Goal: Download file/media: Obtain a digital file from the website

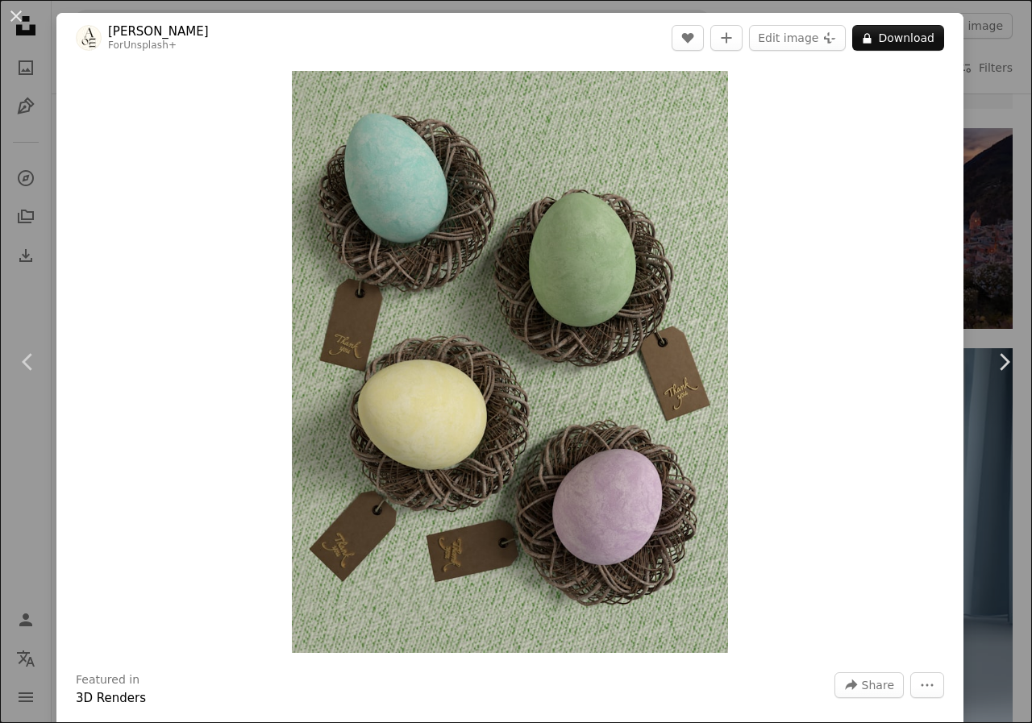
scroll to position [512, 0]
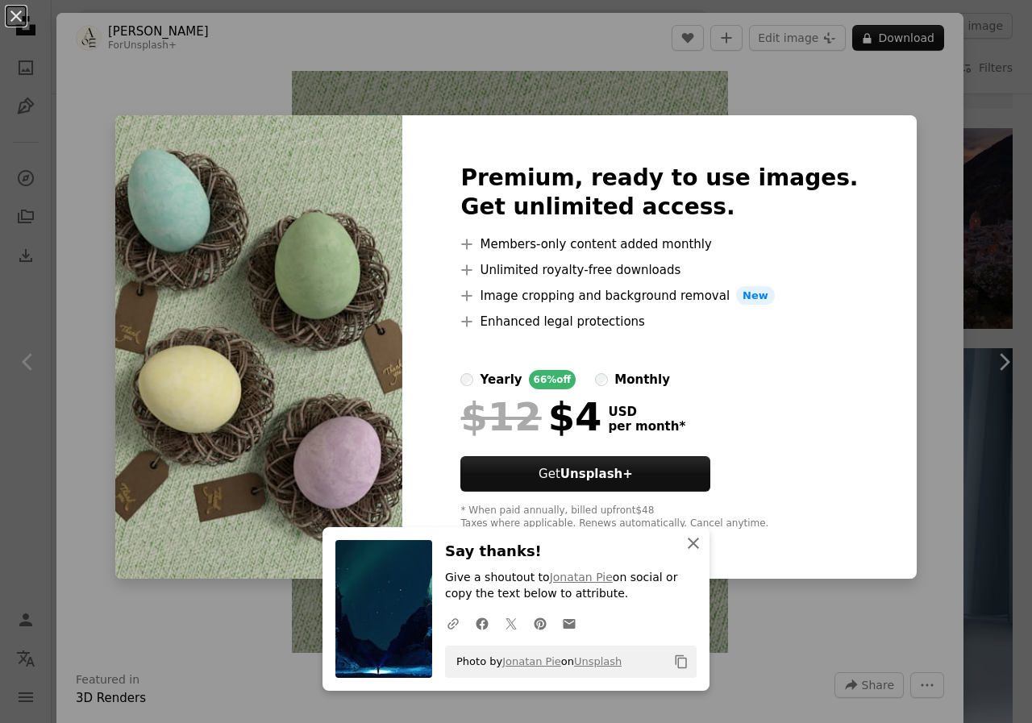
click at [692, 540] on icon "An X shape" at bounding box center [693, 543] width 19 height 19
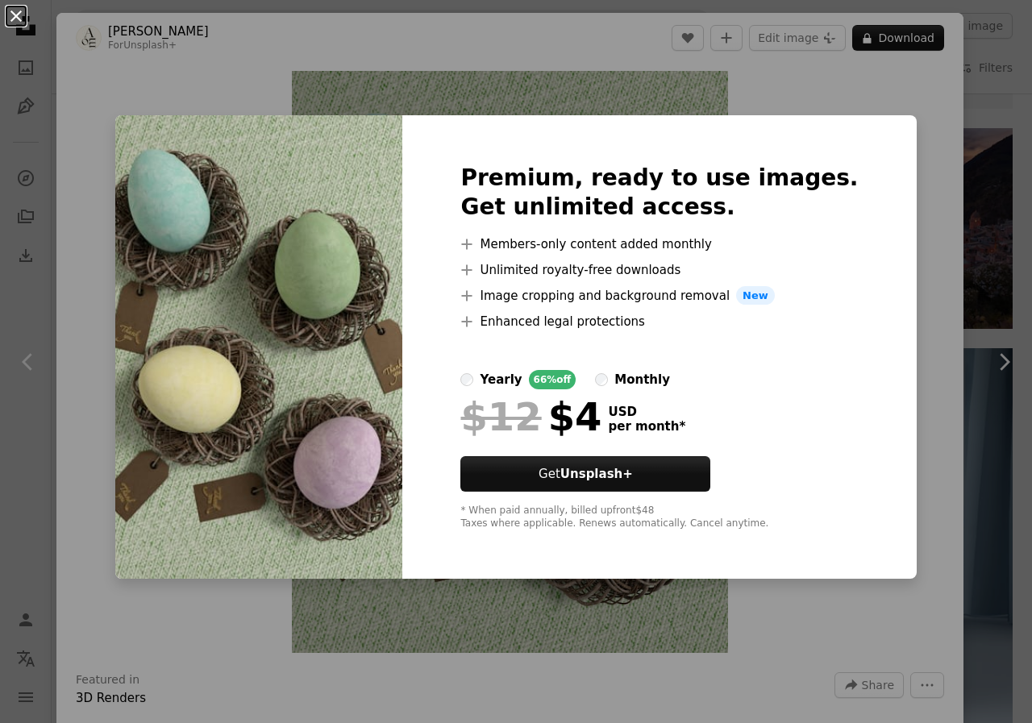
click at [18, 15] on button "An X shape" at bounding box center [15, 15] width 19 height 19
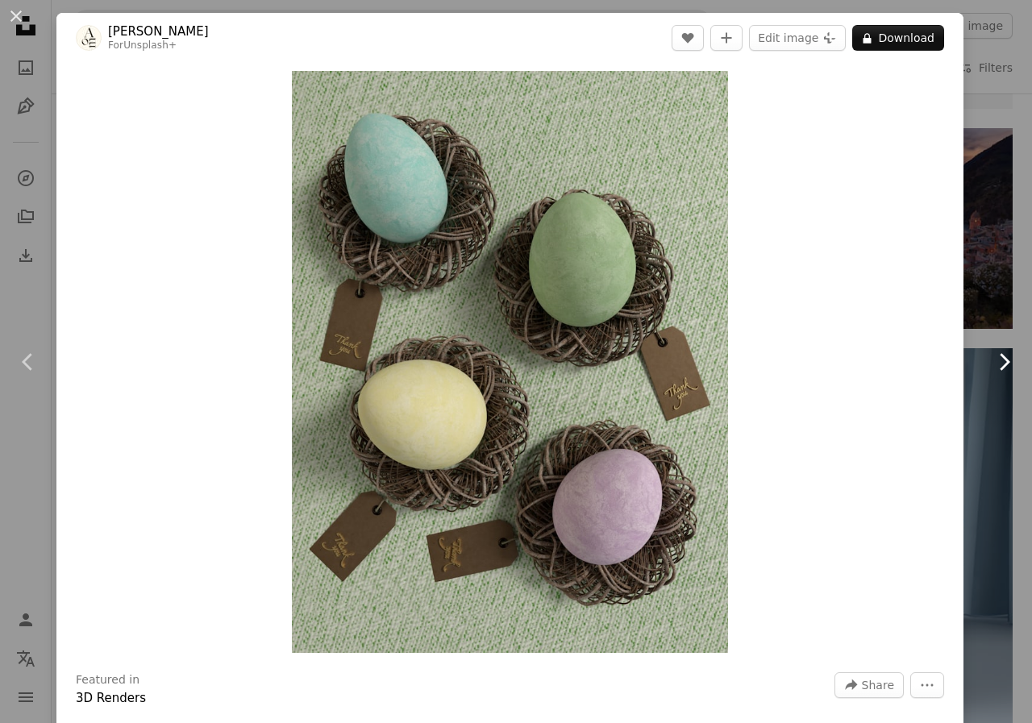
click at [996, 357] on icon "Chevron right" at bounding box center [1004, 362] width 26 height 26
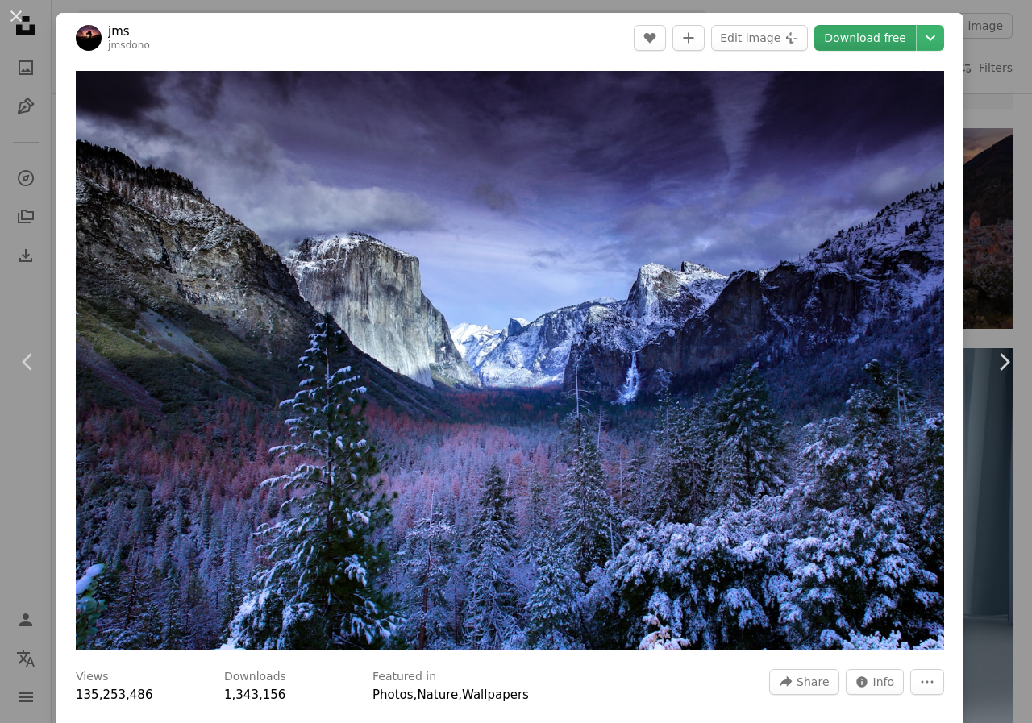
click at [862, 37] on link "Download free" at bounding box center [865, 38] width 102 height 26
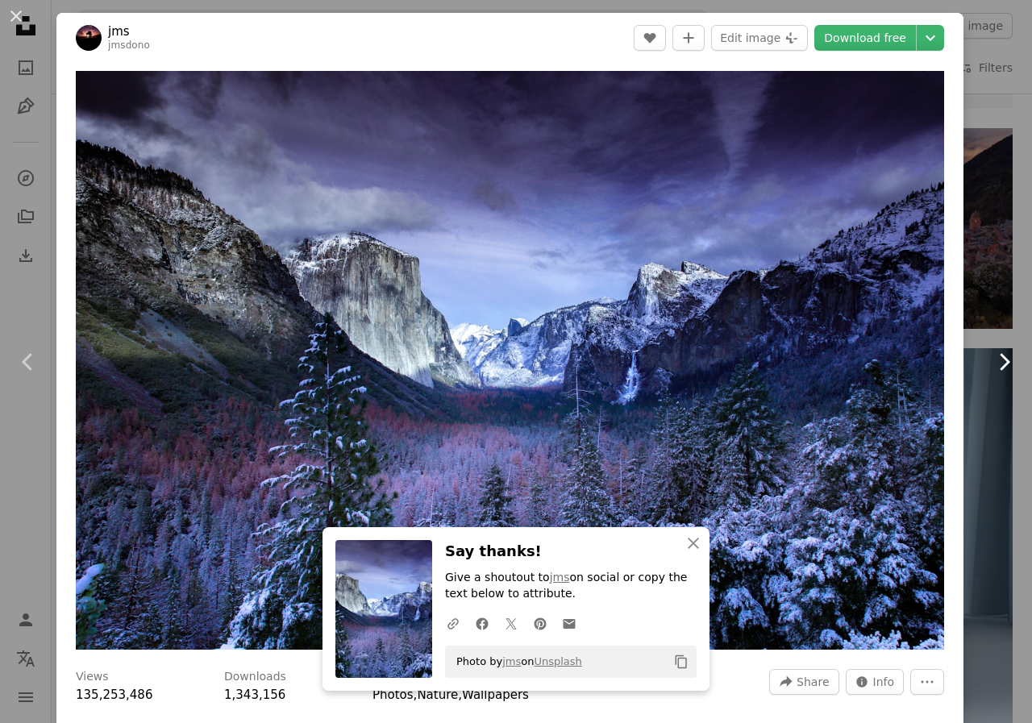
click at [1000, 359] on icon at bounding box center [1005, 361] width 10 height 17
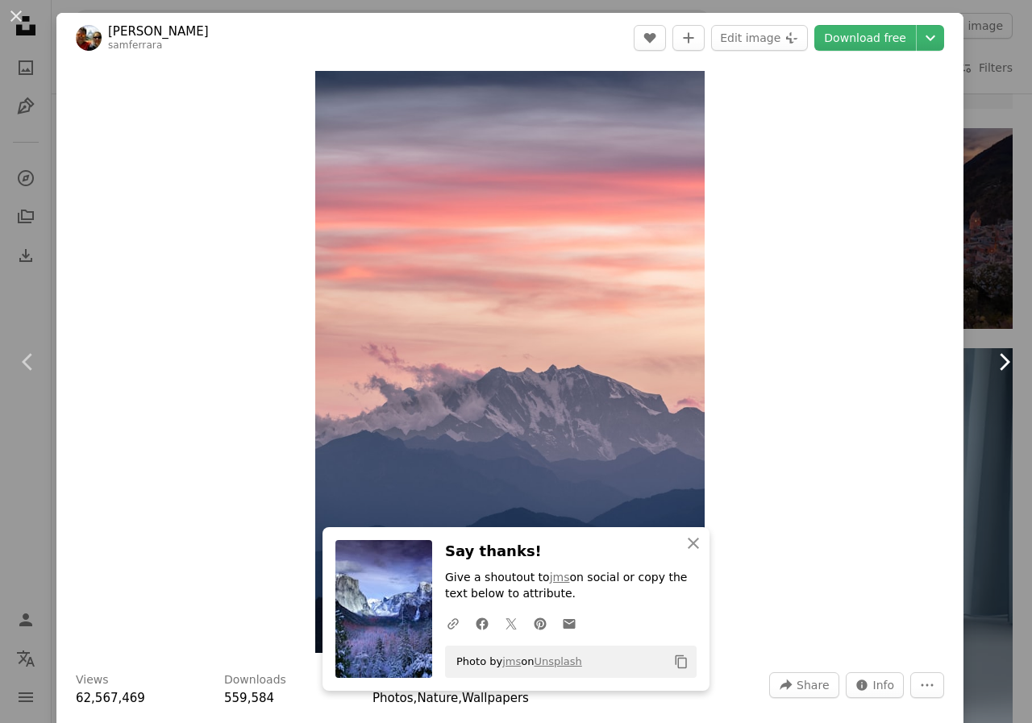
click at [995, 357] on icon "Chevron right" at bounding box center [1004, 362] width 26 height 26
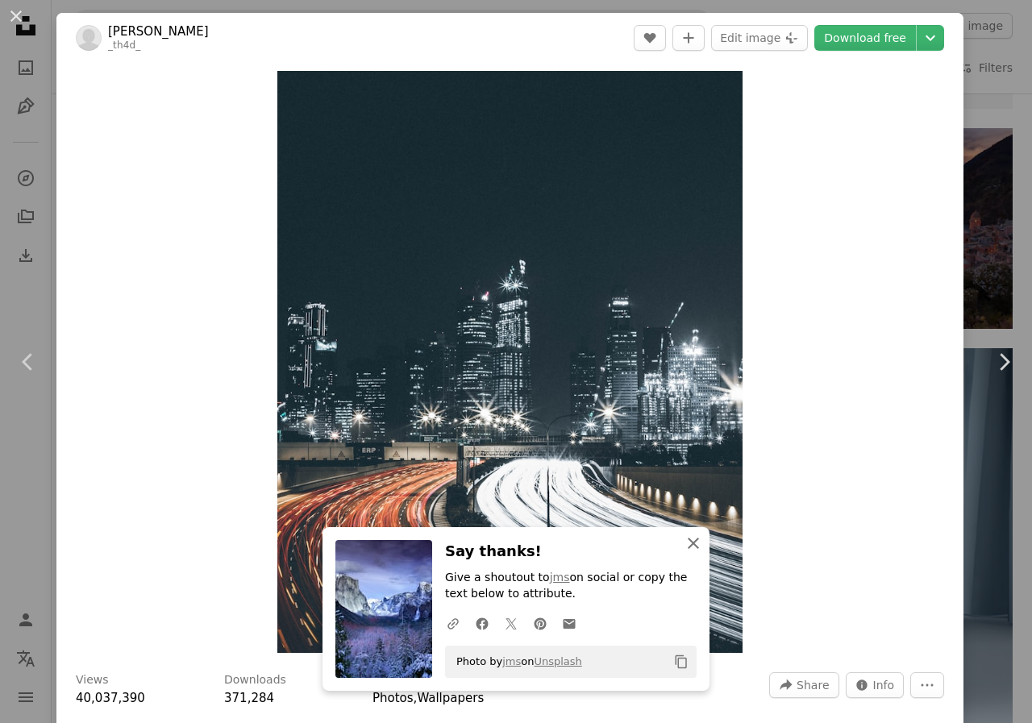
click at [688, 543] on icon "button" at bounding box center [693, 543] width 11 height 11
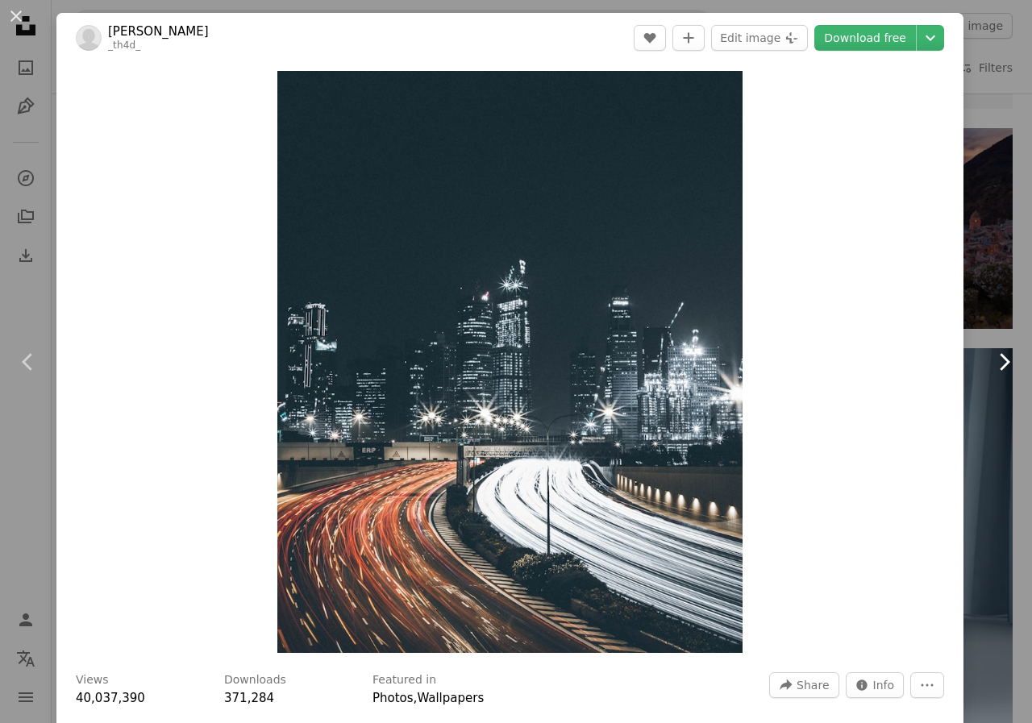
click at [991, 358] on icon "Chevron right" at bounding box center [1004, 362] width 26 height 26
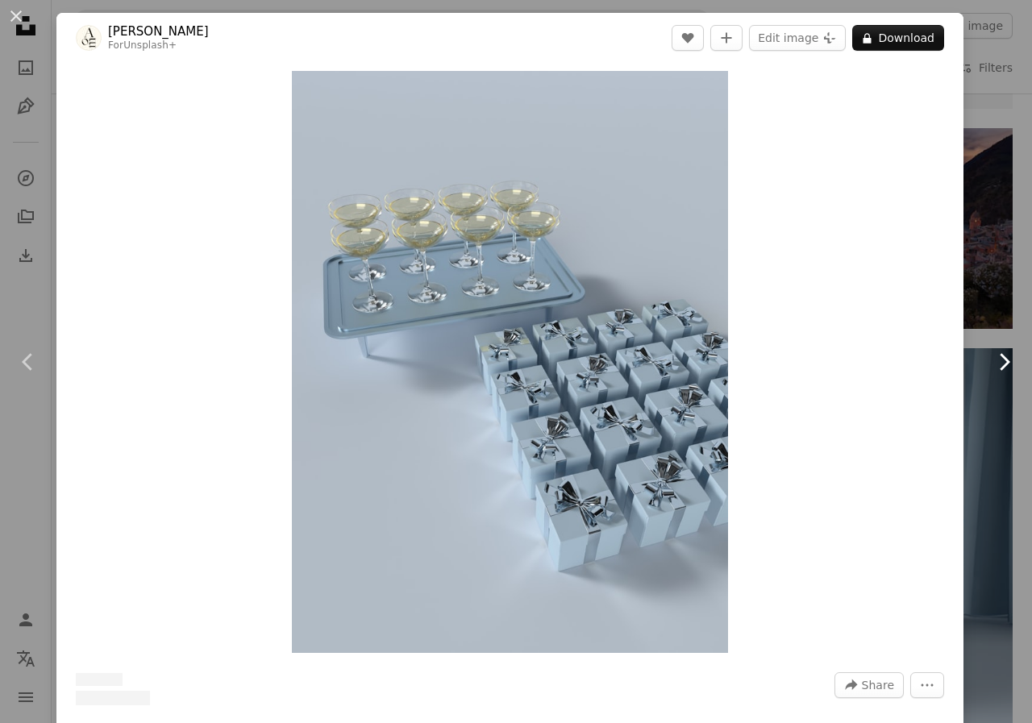
click at [1000, 357] on icon at bounding box center [1005, 361] width 10 height 17
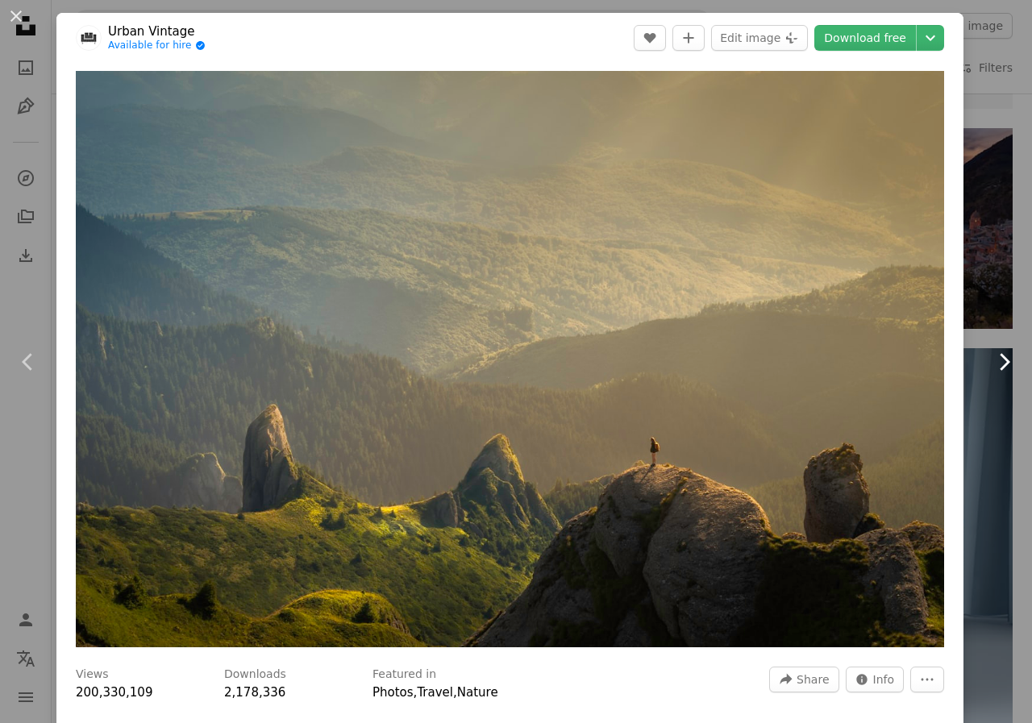
click at [991, 360] on icon "Chevron right" at bounding box center [1004, 362] width 26 height 26
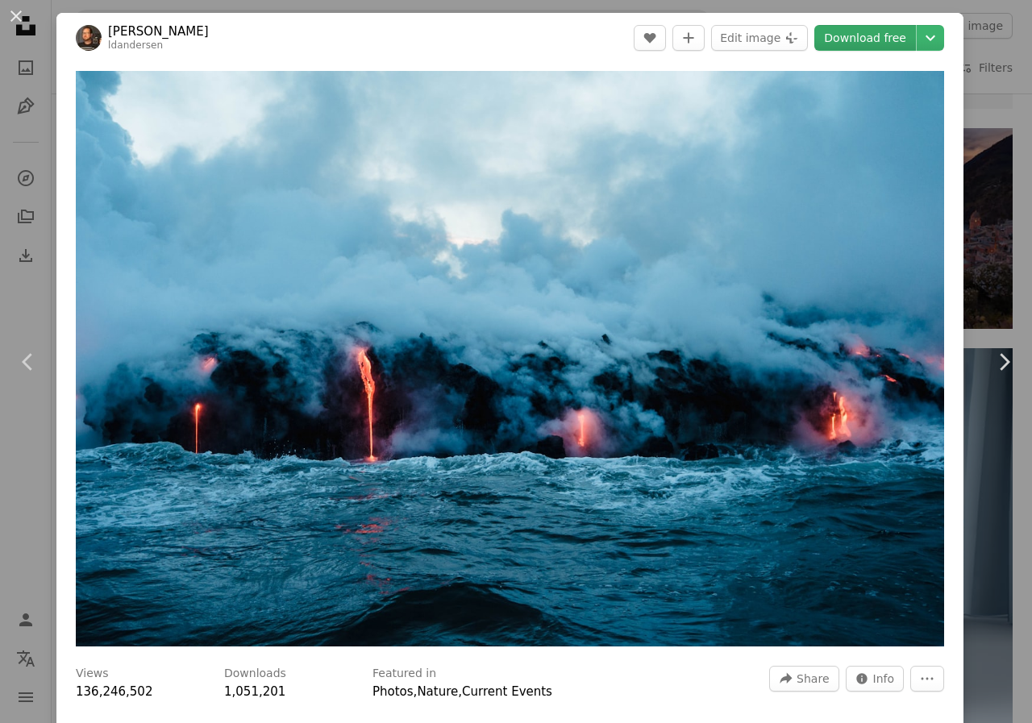
click at [868, 36] on link "Download free" at bounding box center [865, 38] width 102 height 26
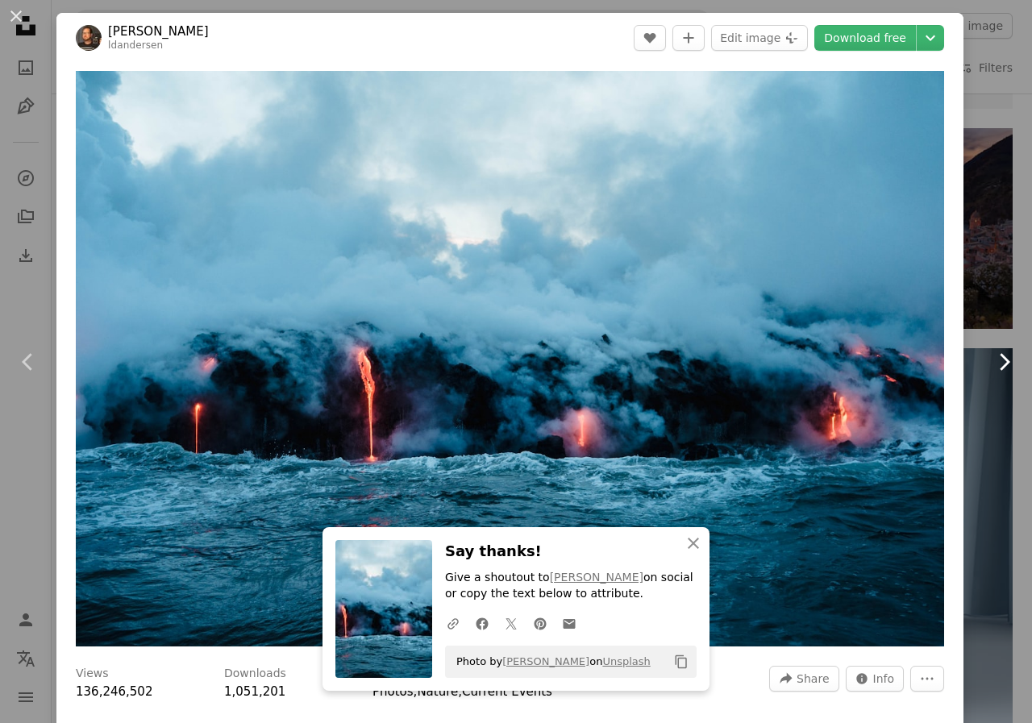
click at [1000, 360] on icon at bounding box center [1005, 361] width 10 height 17
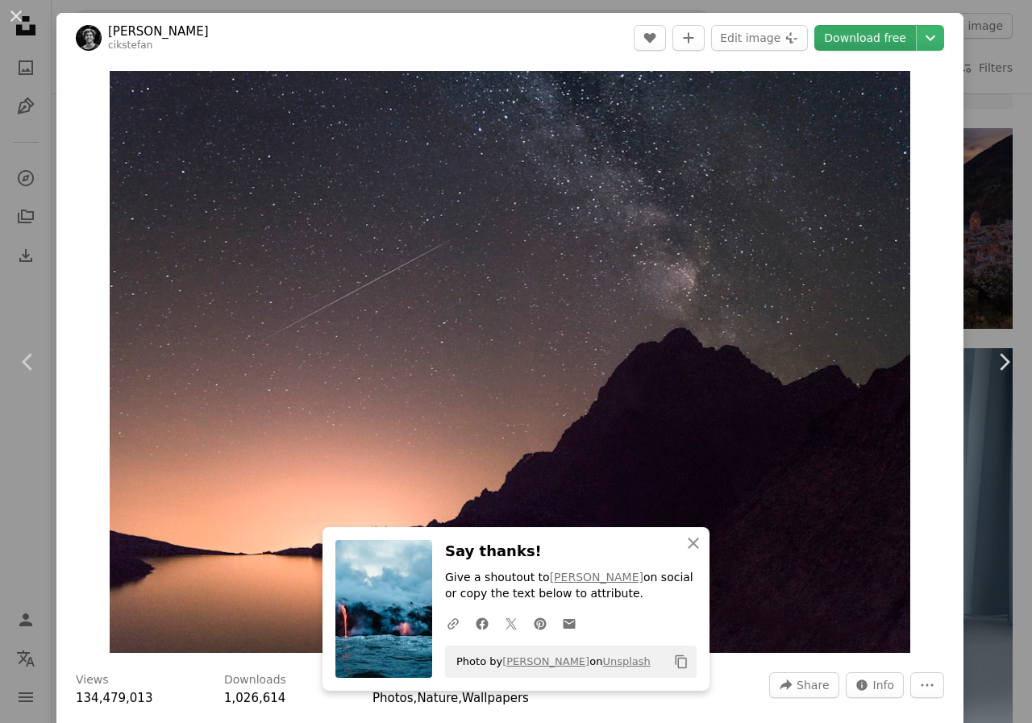
click at [864, 34] on link "Download free" at bounding box center [865, 38] width 102 height 26
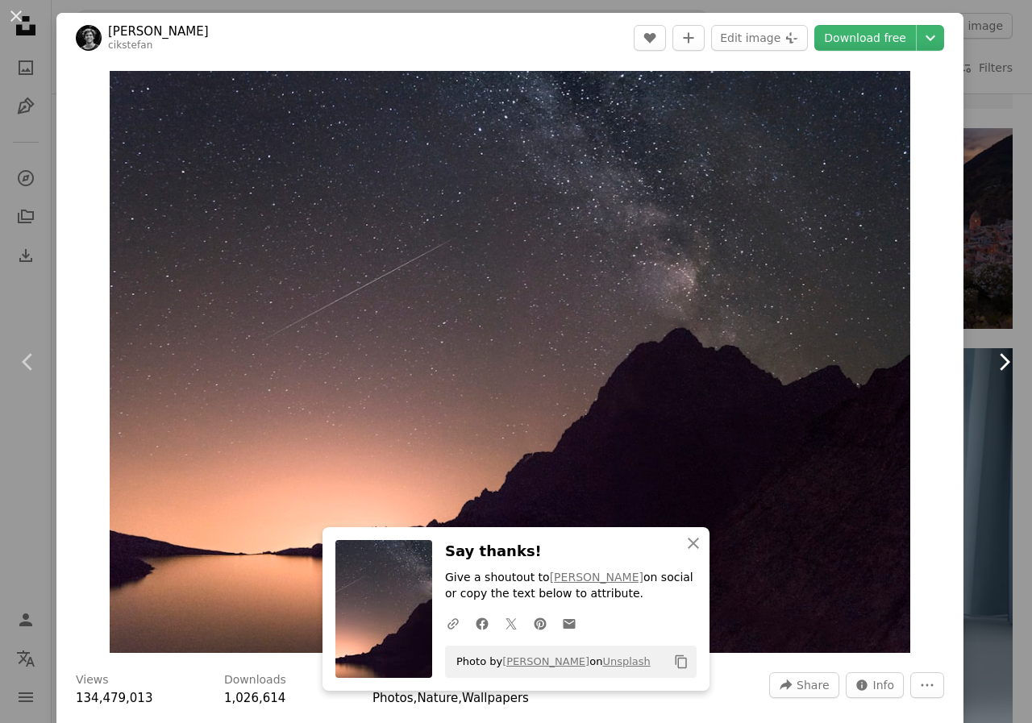
click at [1000, 362] on icon at bounding box center [1005, 361] width 10 height 17
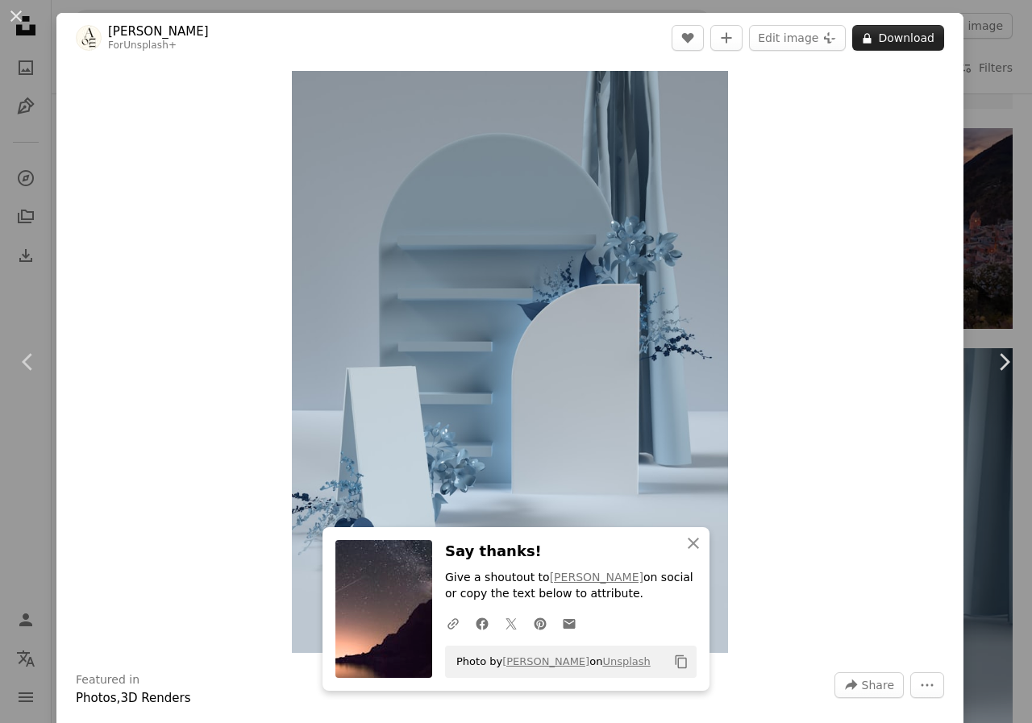
click at [886, 39] on button "A lock Download" at bounding box center [898, 38] width 92 height 26
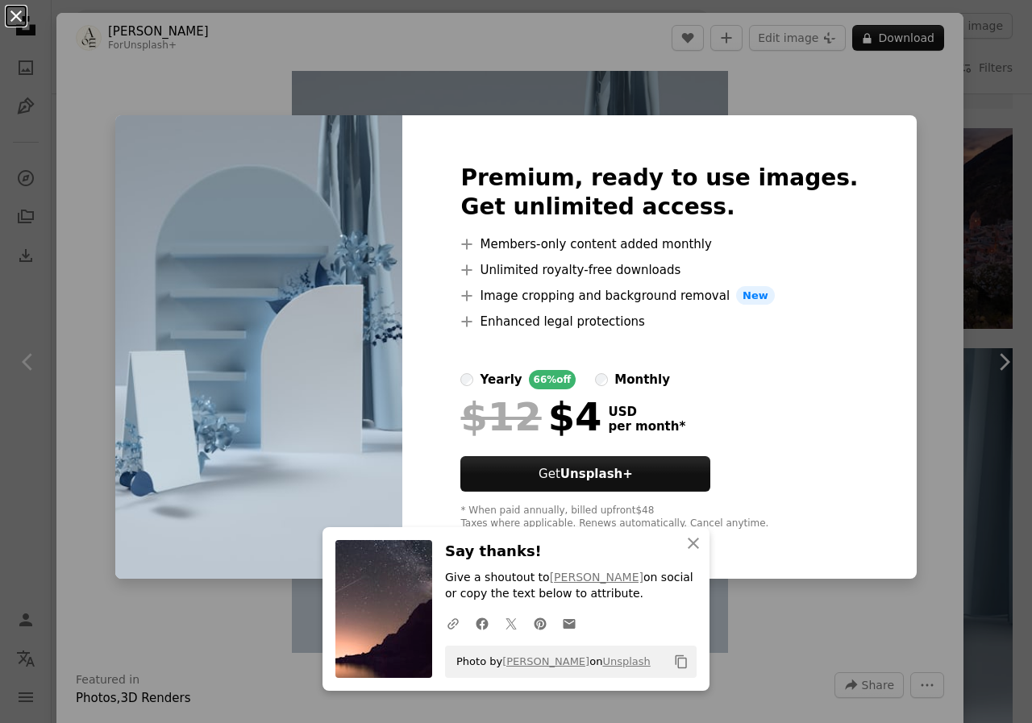
click at [19, 16] on button "An X shape" at bounding box center [15, 15] width 19 height 19
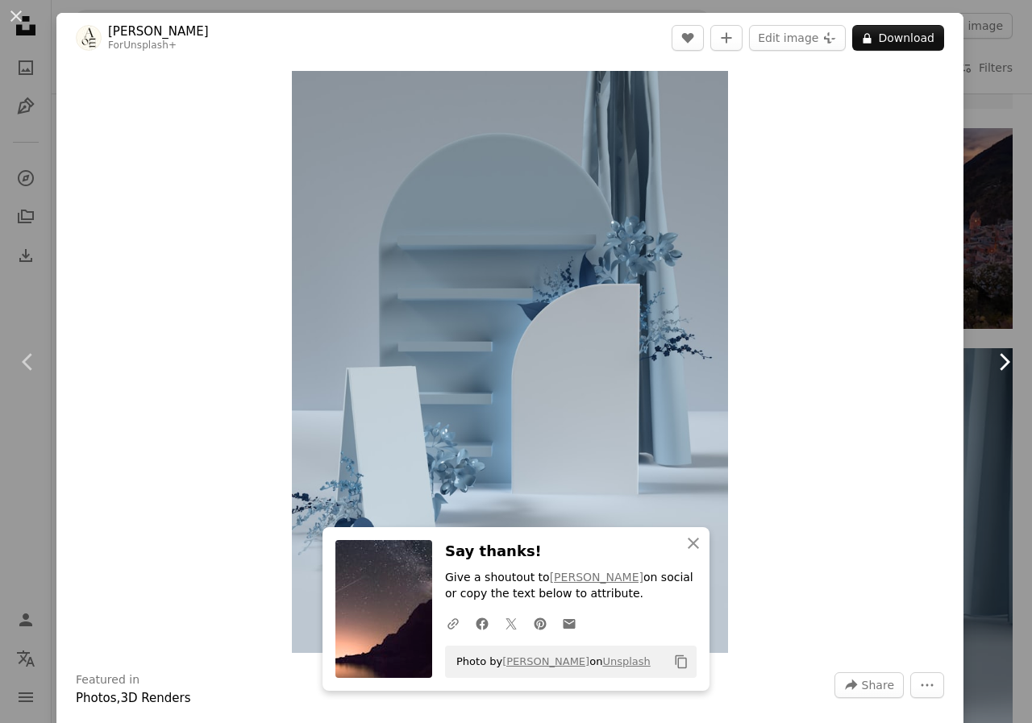
click at [991, 359] on icon "Chevron right" at bounding box center [1004, 362] width 26 height 26
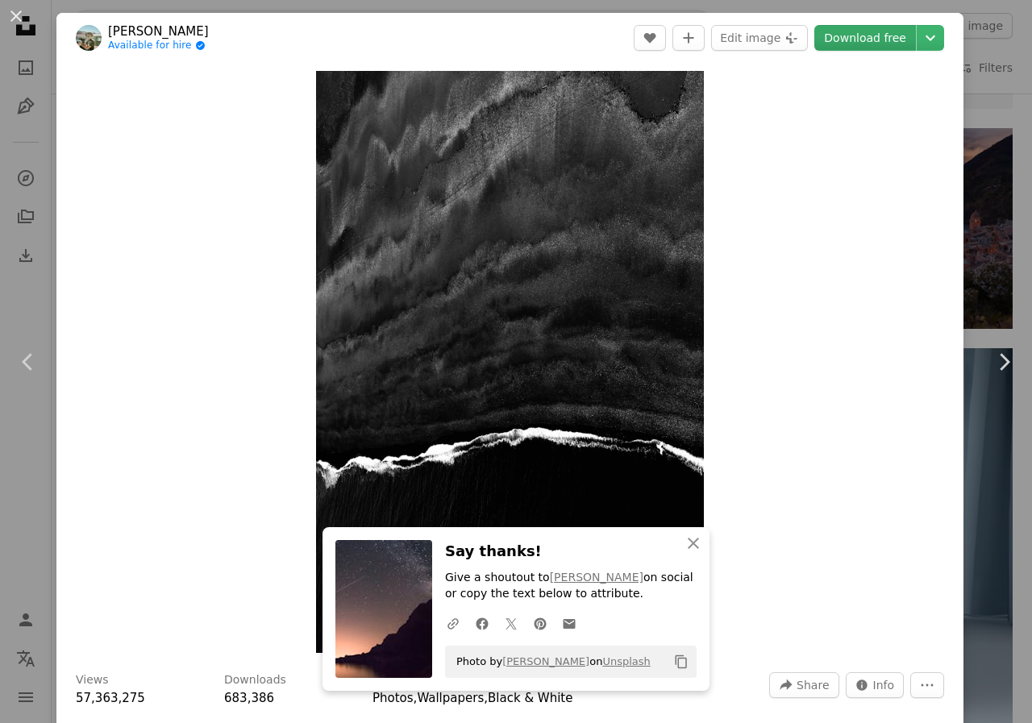
click at [865, 39] on link "Download free" at bounding box center [865, 38] width 102 height 26
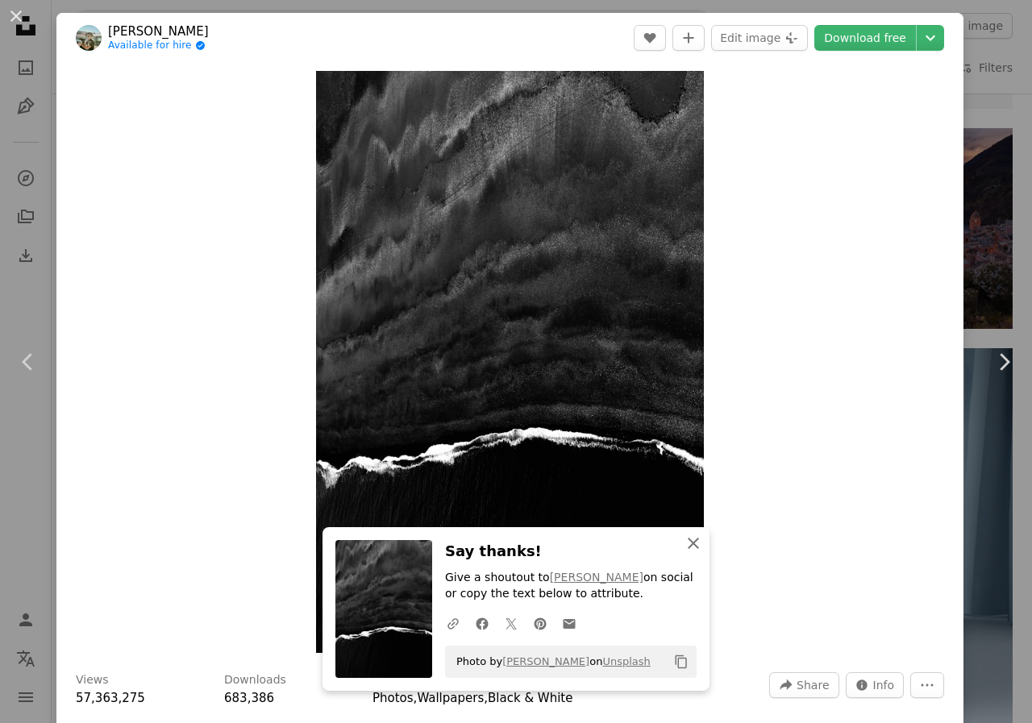
click at [689, 543] on icon "An X shape" at bounding box center [693, 543] width 19 height 19
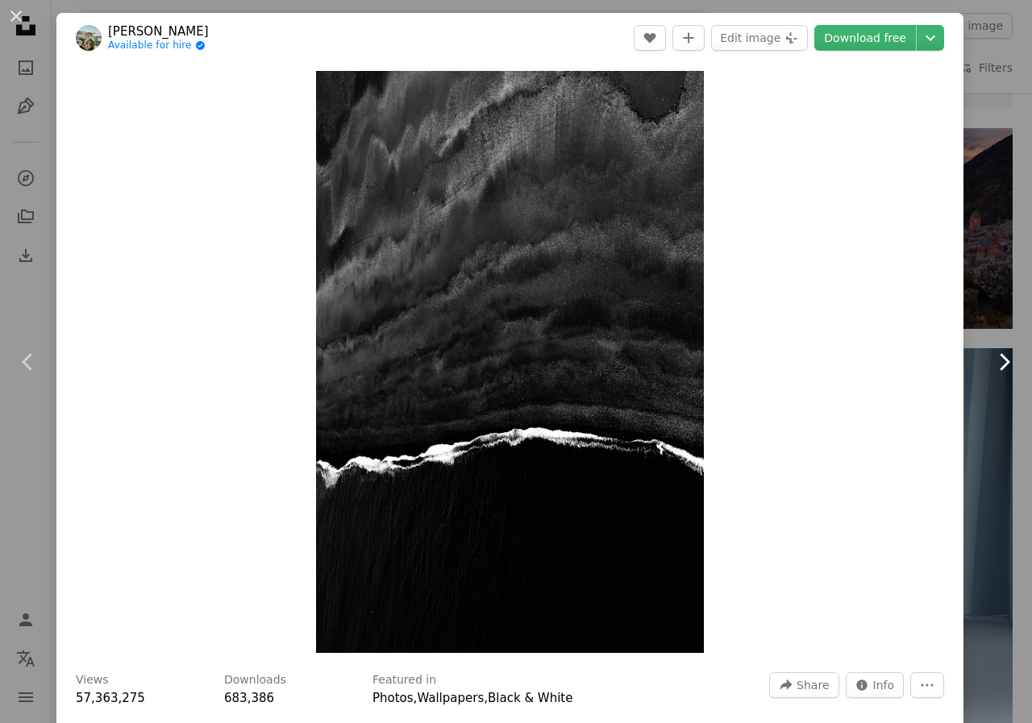
click at [995, 356] on icon "Chevron right" at bounding box center [1004, 362] width 26 height 26
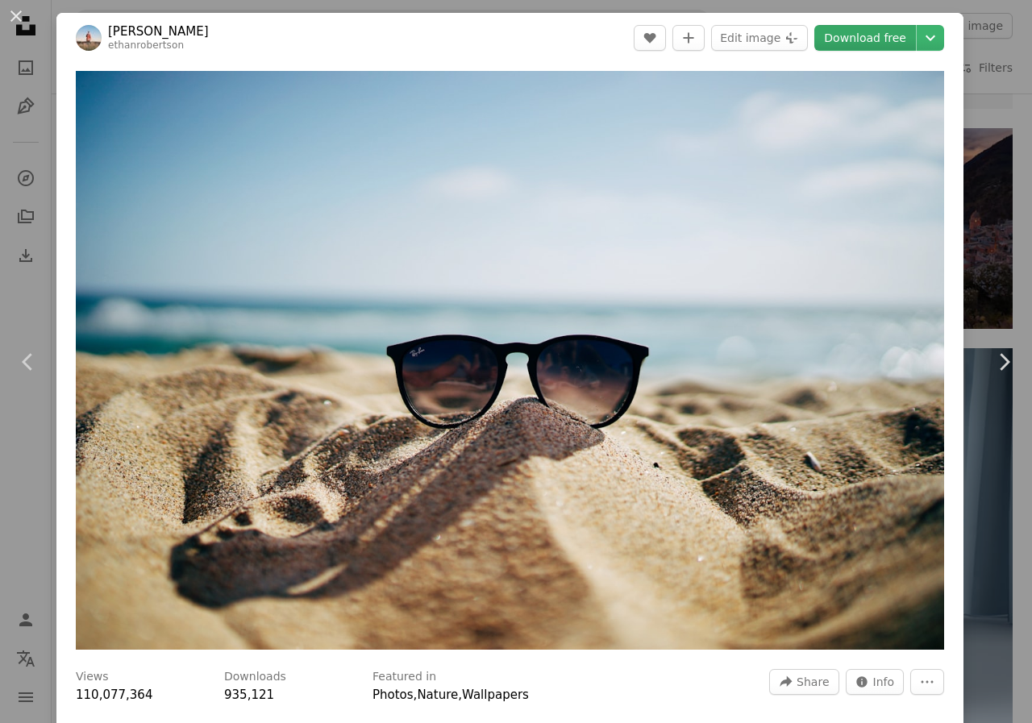
click at [862, 32] on link "Download free" at bounding box center [865, 38] width 102 height 26
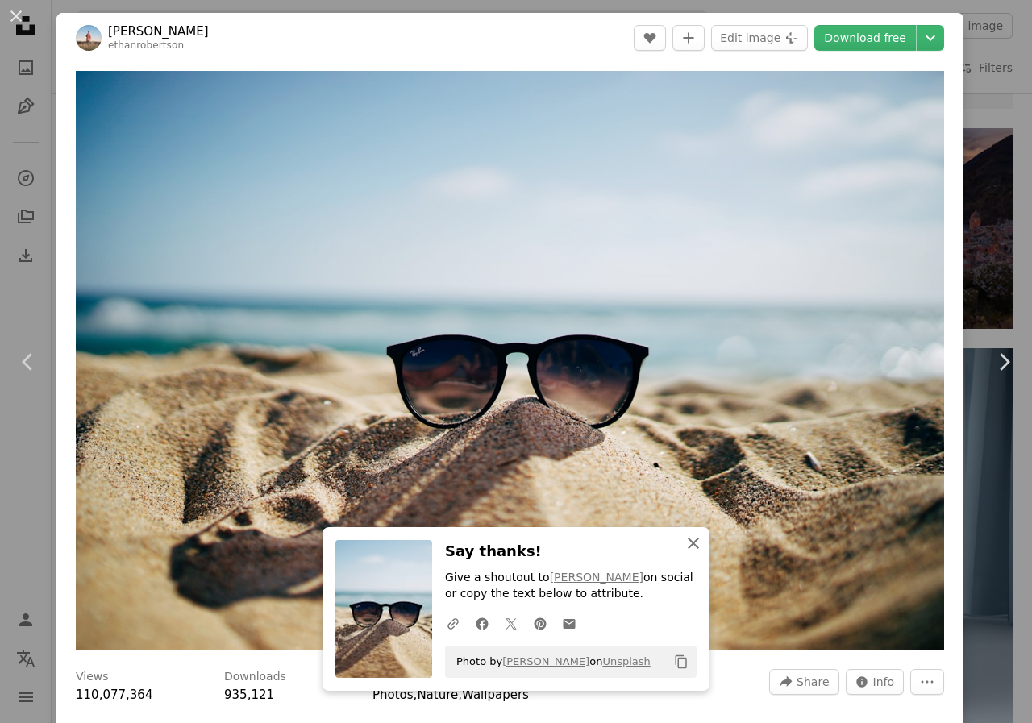
click at [689, 542] on icon "An X shape" at bounding box center [693, 543] width 19 height 19
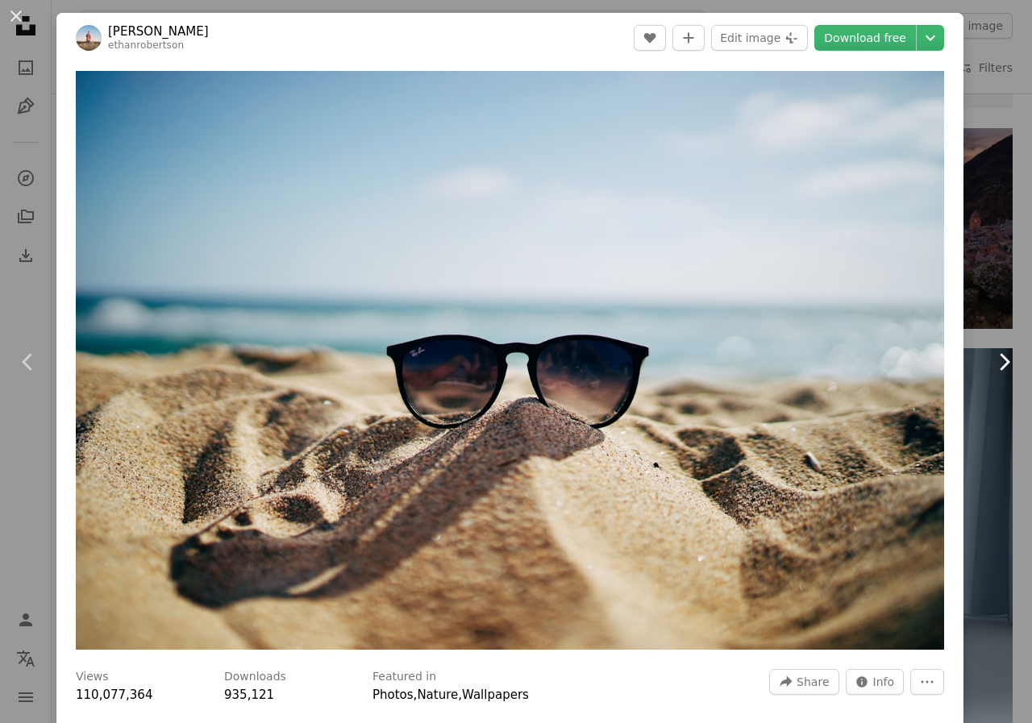
click at [1000, 359] on icon at bounding box center [1005, 361] width 10 height 17
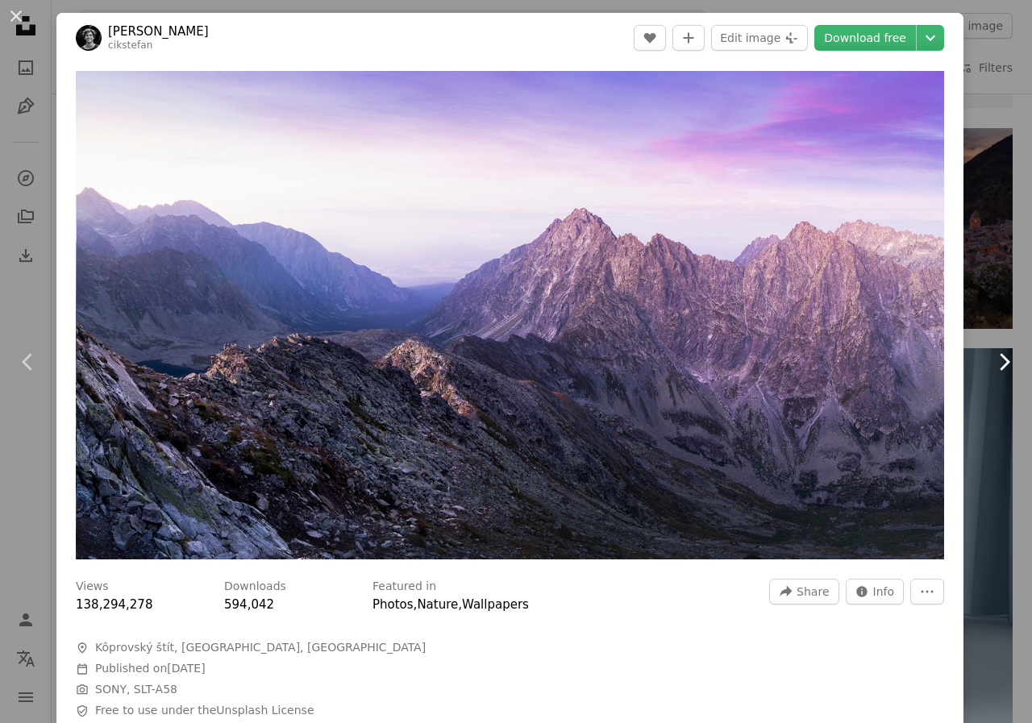
click at [1000, 357] on icon at bounding box center [1005, 361] width 10 height 17
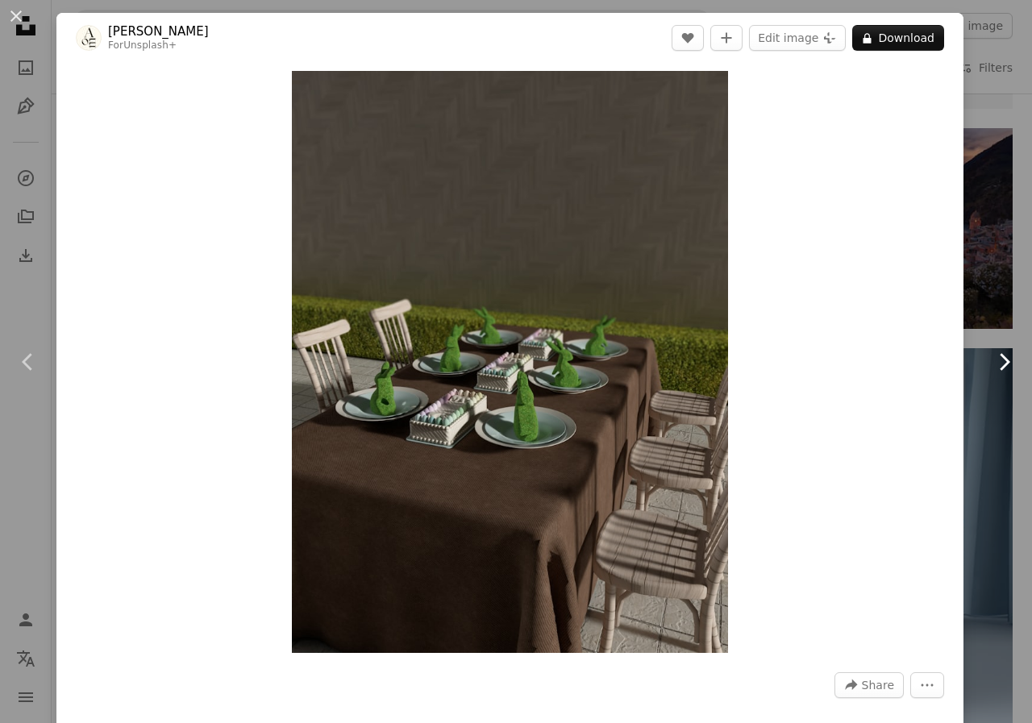
click at [991, 359] on icon "Chevron right" at bounding box center [1004, 362] width 26 height 26
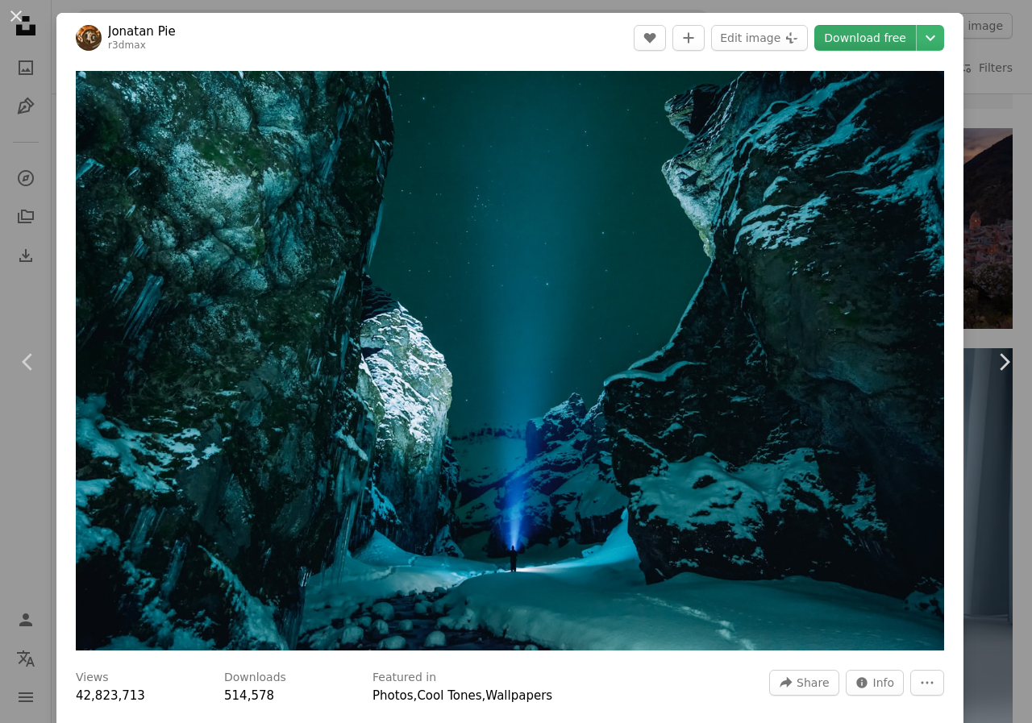
click at [879, 41] on link "Download free" at bounding box center [865, 38] width 102 height 26
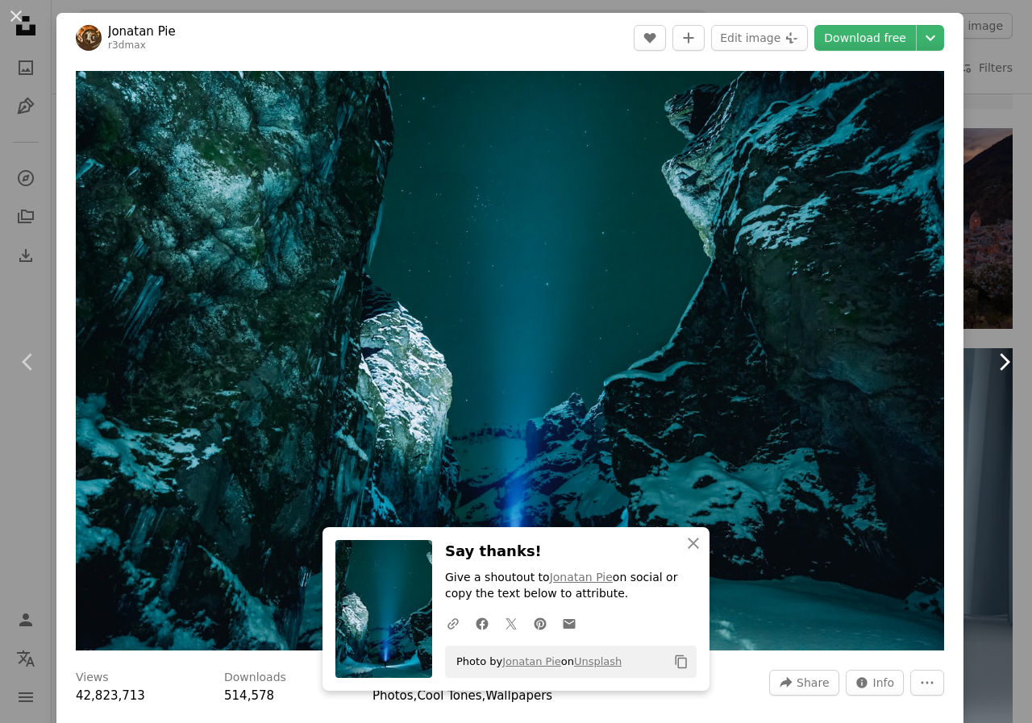
click at [994, 355] on icon "Chevron right" at bounding box center [1004, 362] width 26 height 26
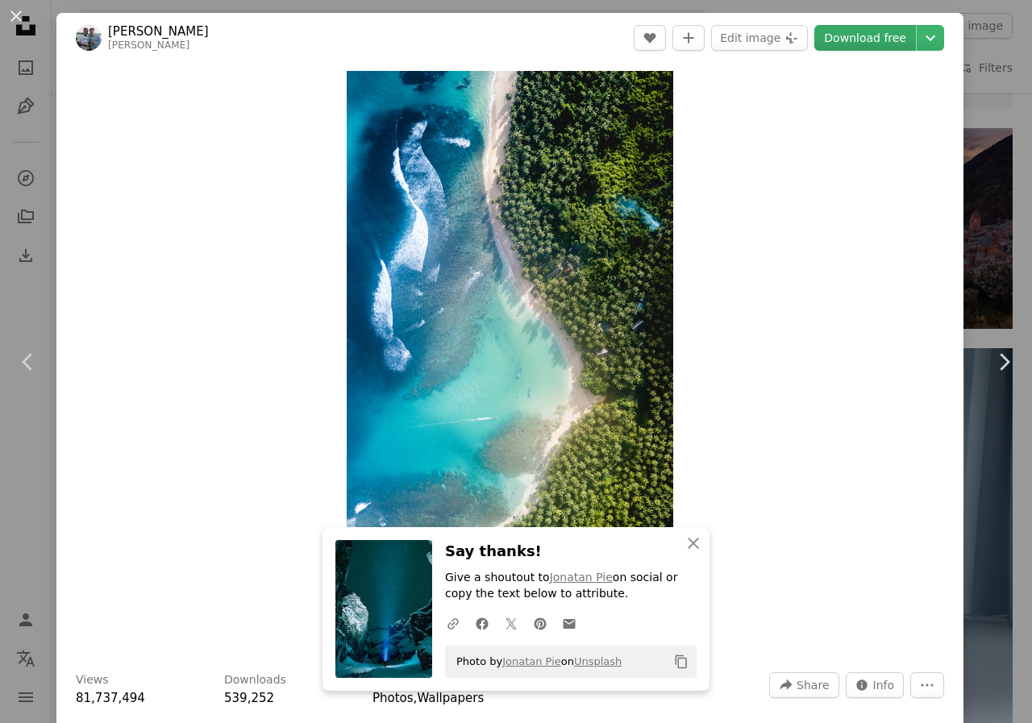
click at [863, 32] on link "Download free" at bounding box center [865, 38] width 102 height 26
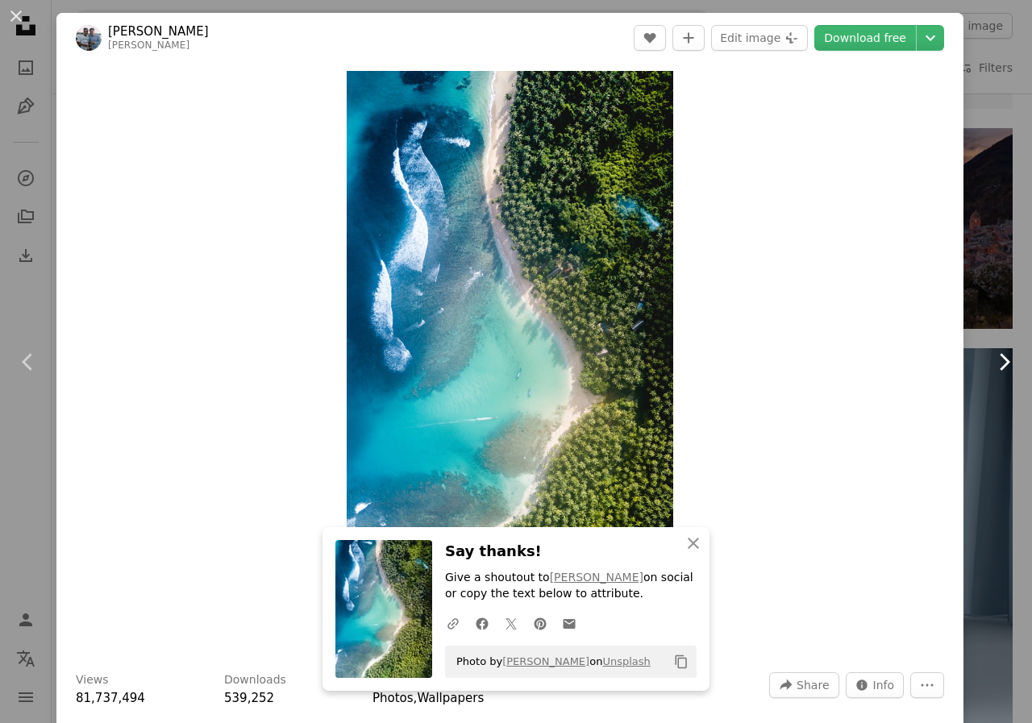
click at [993, 356] on icon "Chevron right" at bounding box center [1004, 362] width 26 height 26
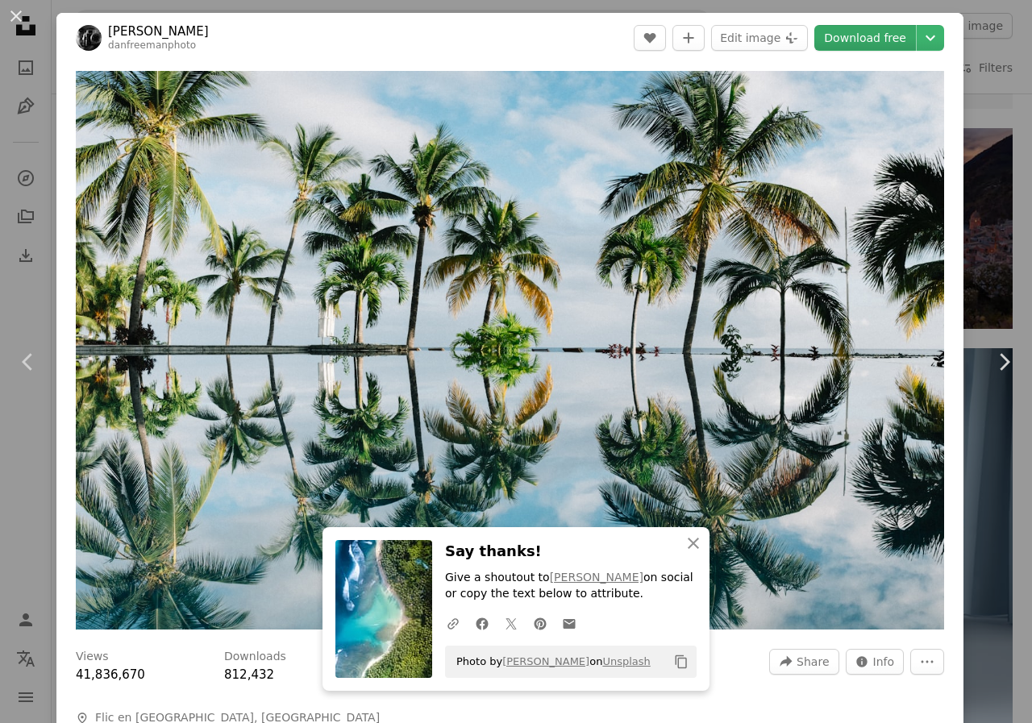
click at [873, 34] on link "Download free" at bounding box center [865, 38] width 102 height 26
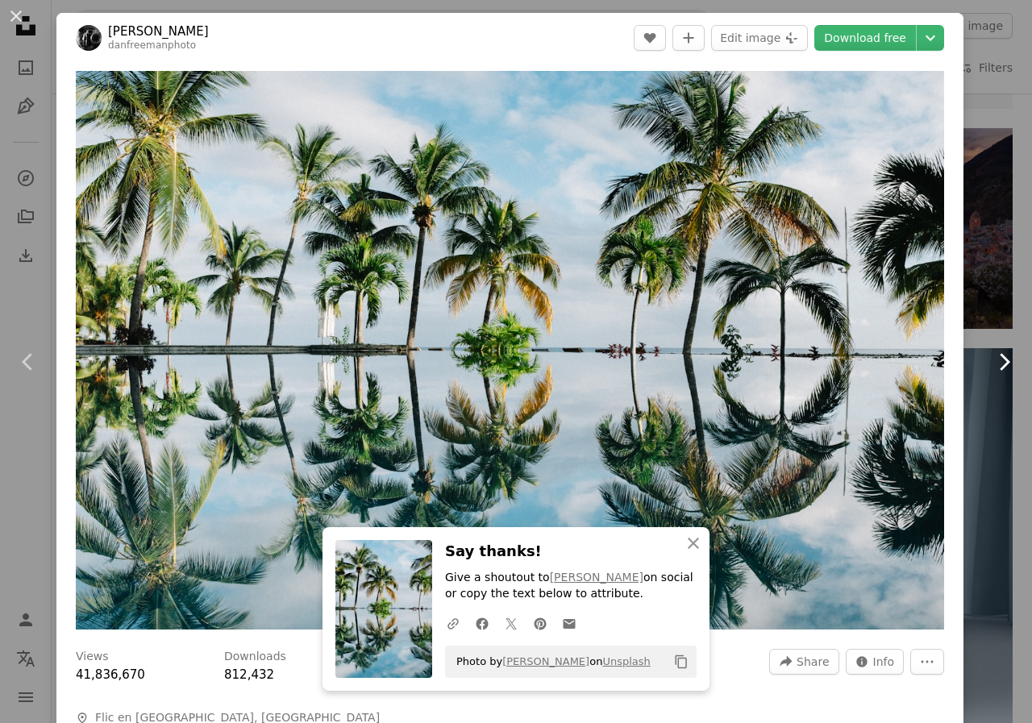
click at [1000, 359] on icon at bounding box center [1005, 361] width 10 height 17
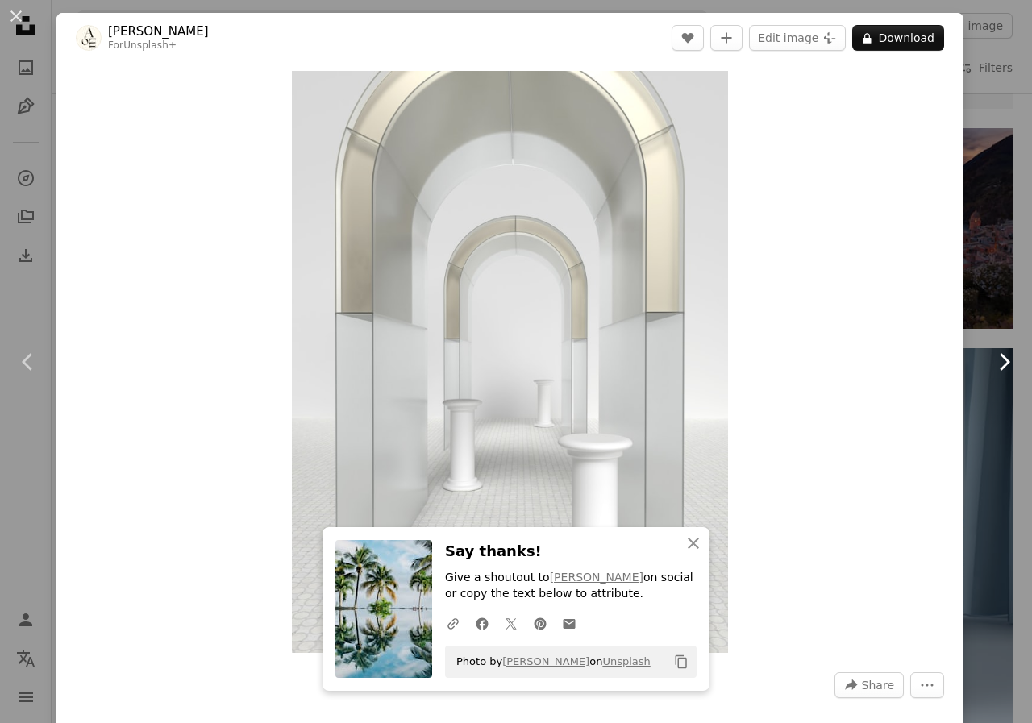
click at [991, 359] on icon "Chevron right" at bounding box center [1004, 362] width 26 height 26
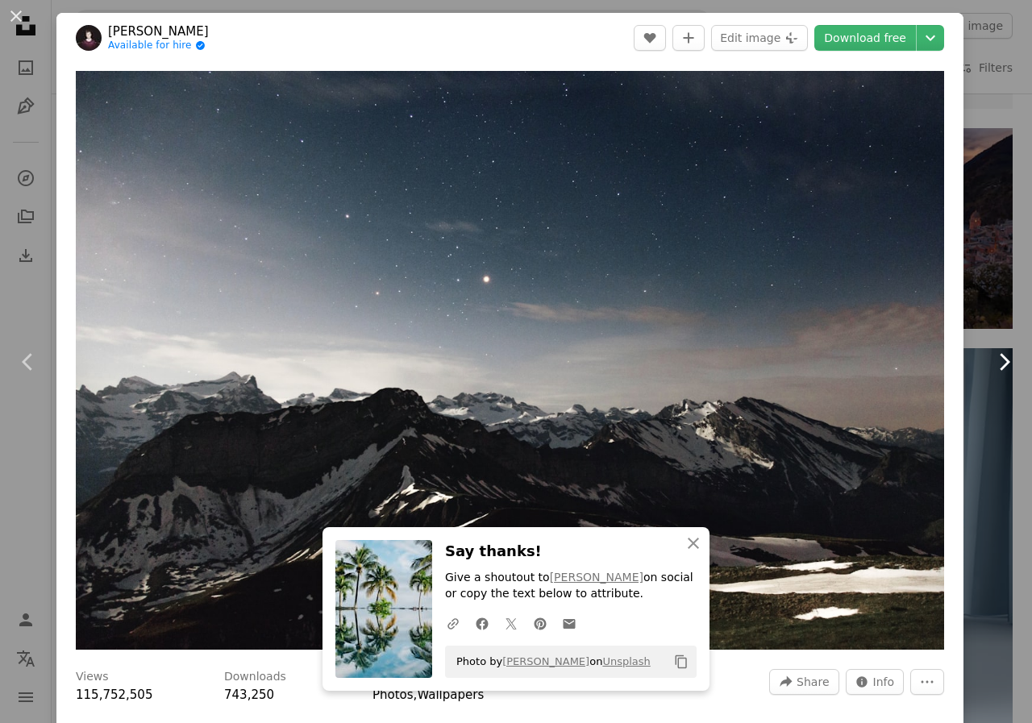
click at [991, 359] on icon "Chevron right" at bounding box center [1004, 362] width 26 height 26
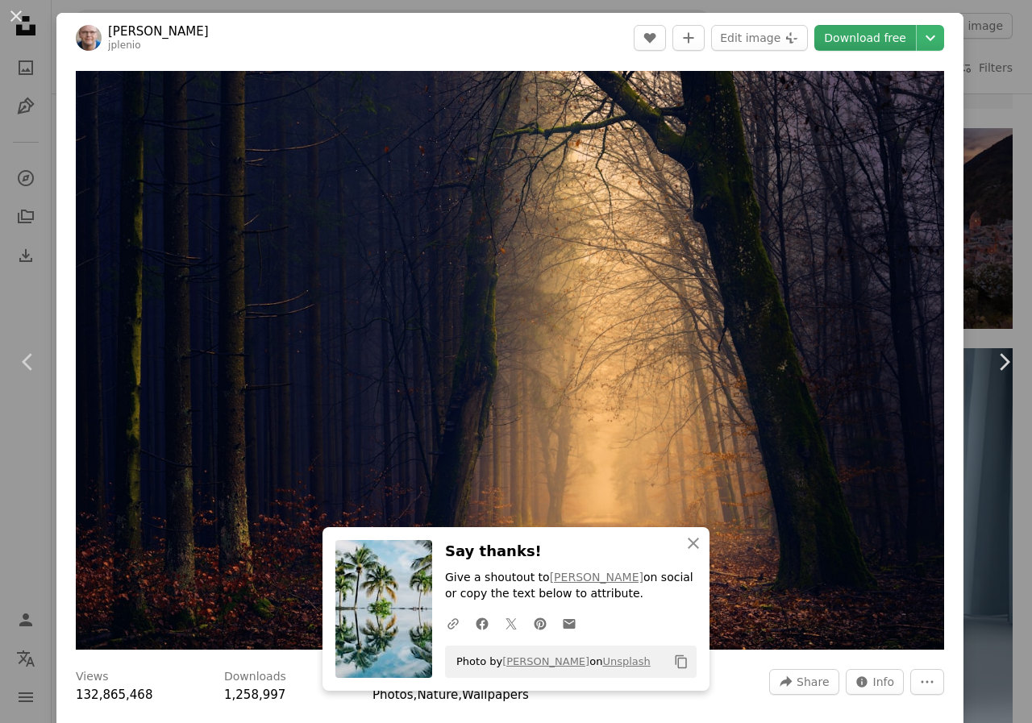
click at [879, 39] on link "Download free" at bounding box center [865, 38] width 102 height 26
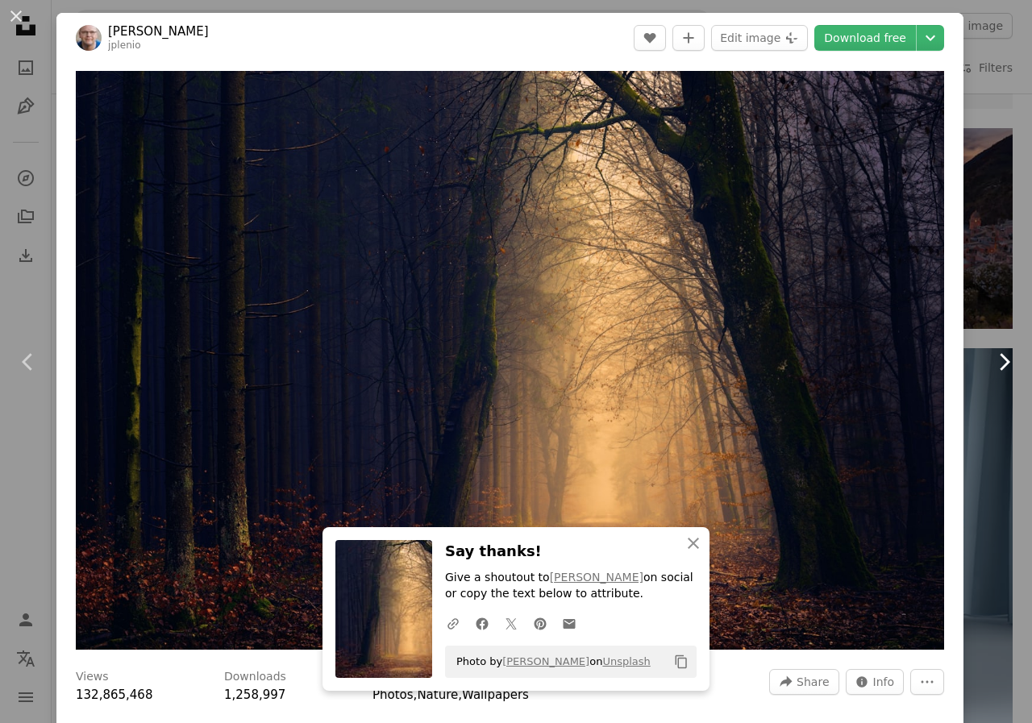
click at [995, 357] on icon "Chevron right" at bounding box center [1004, 362] width 26 height 26
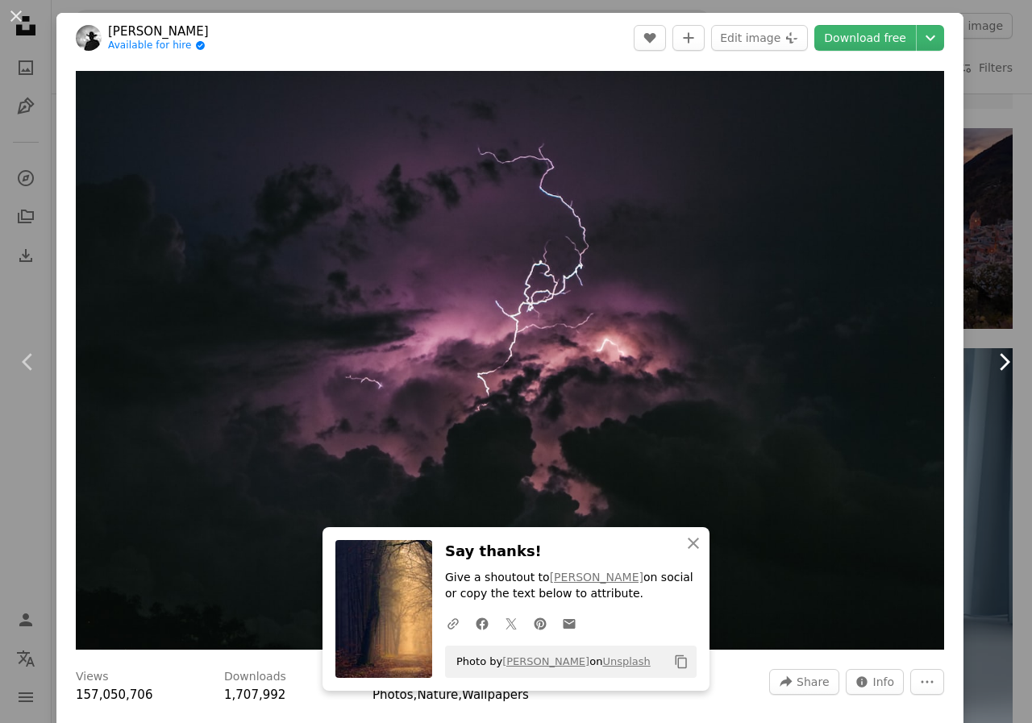
click at [1000, 364] on icon at bounding box center [1005, 361] width 10 height 17
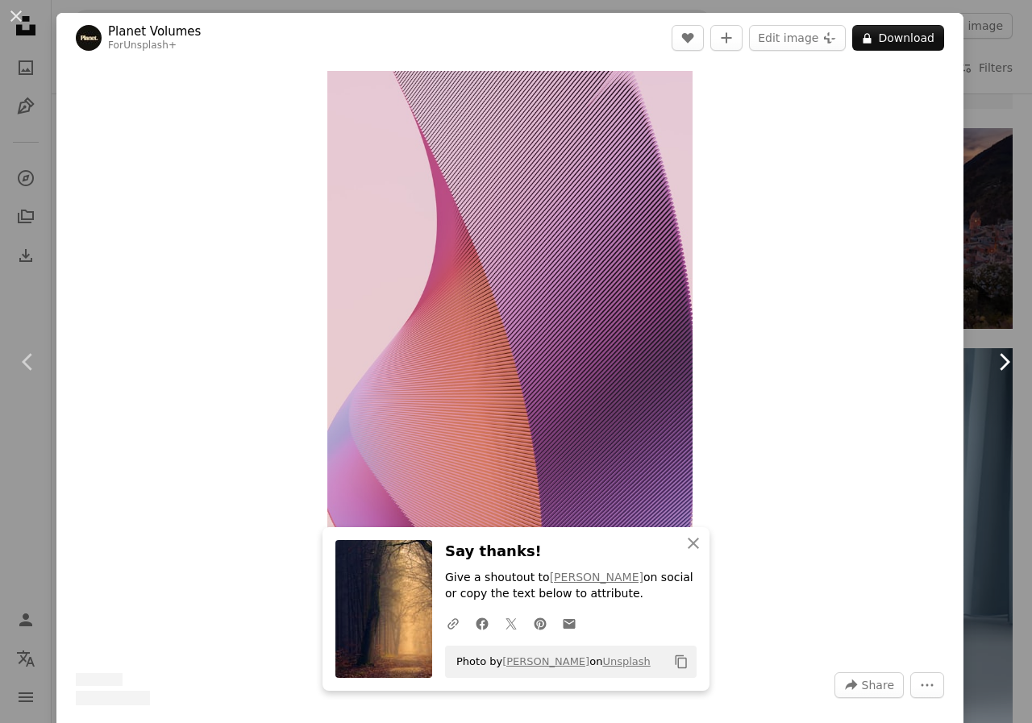
click at [991, 364] on icon "Chevron right" at bounding box center [1004, 362] width 26 height 26
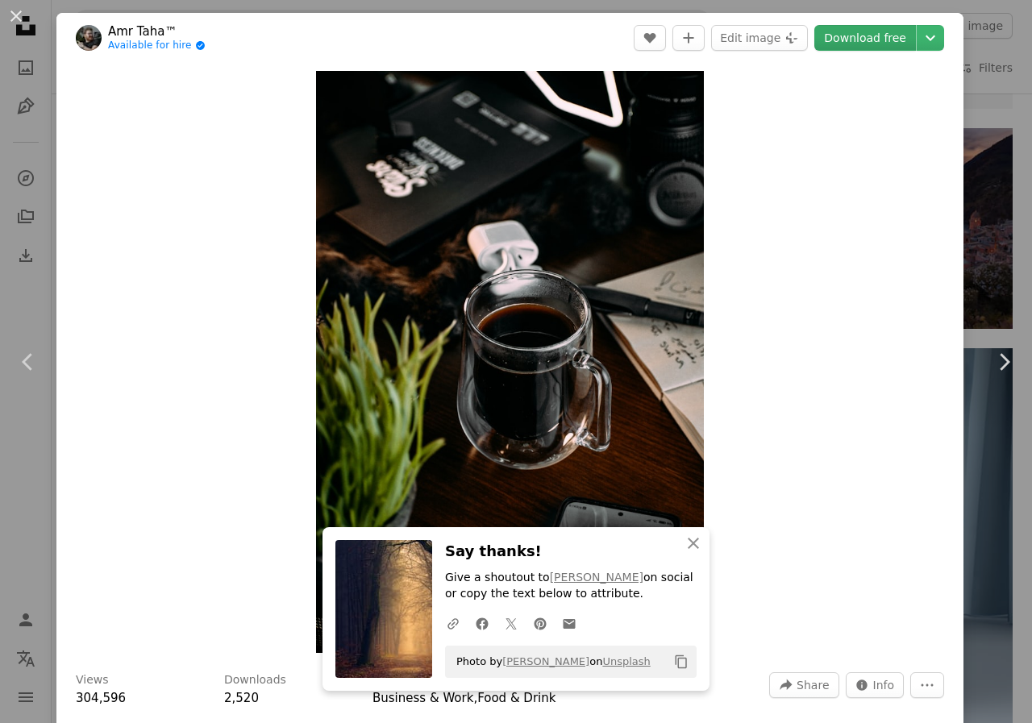
click at [872, 38] on link "Download free" at bounding box center [865, 38] width 102 height 26
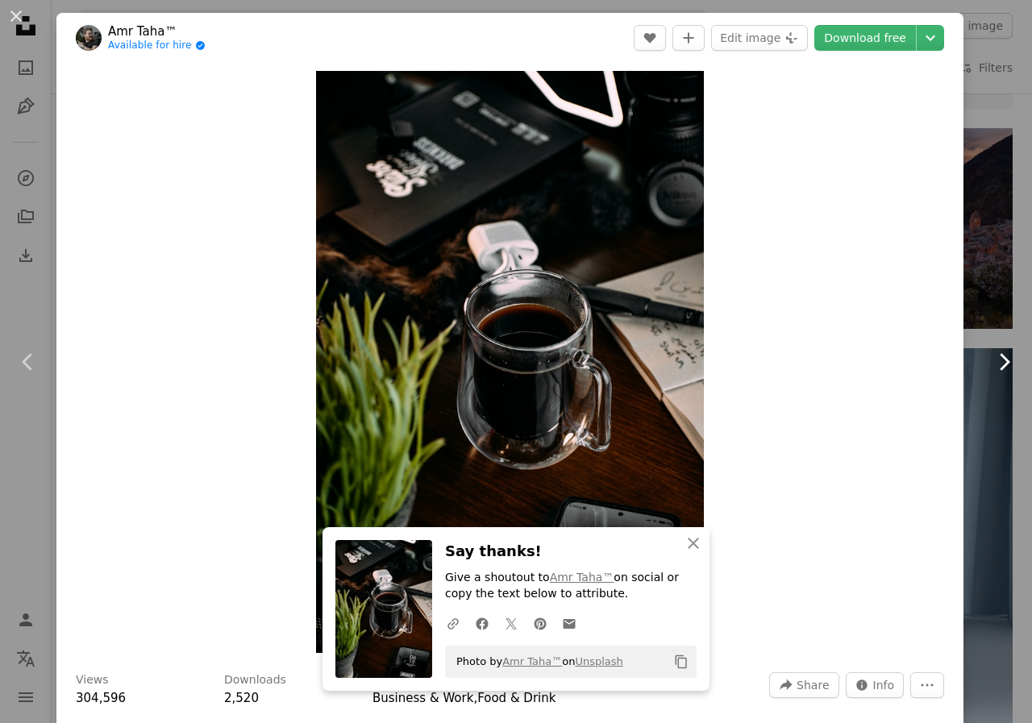
click at [996, 365] on icon "Chevron right" at bounding box center [1004, 362] width 26 height 26
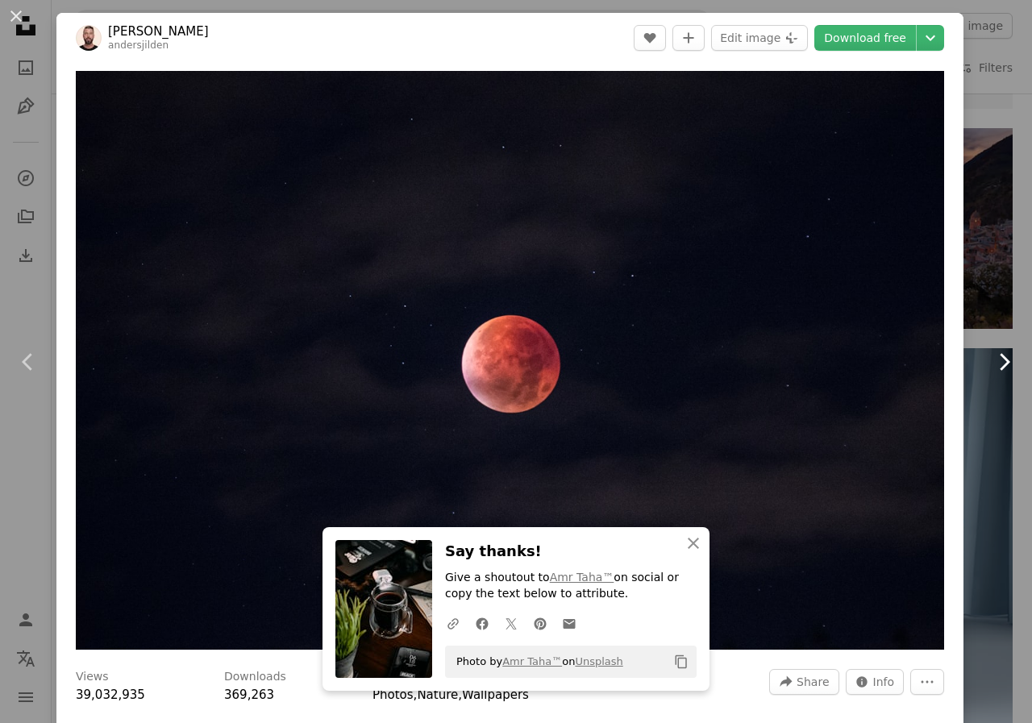
click at [993, 360] on icon "Chevron right" at bounding box center [1004, 362] width 26 height 26
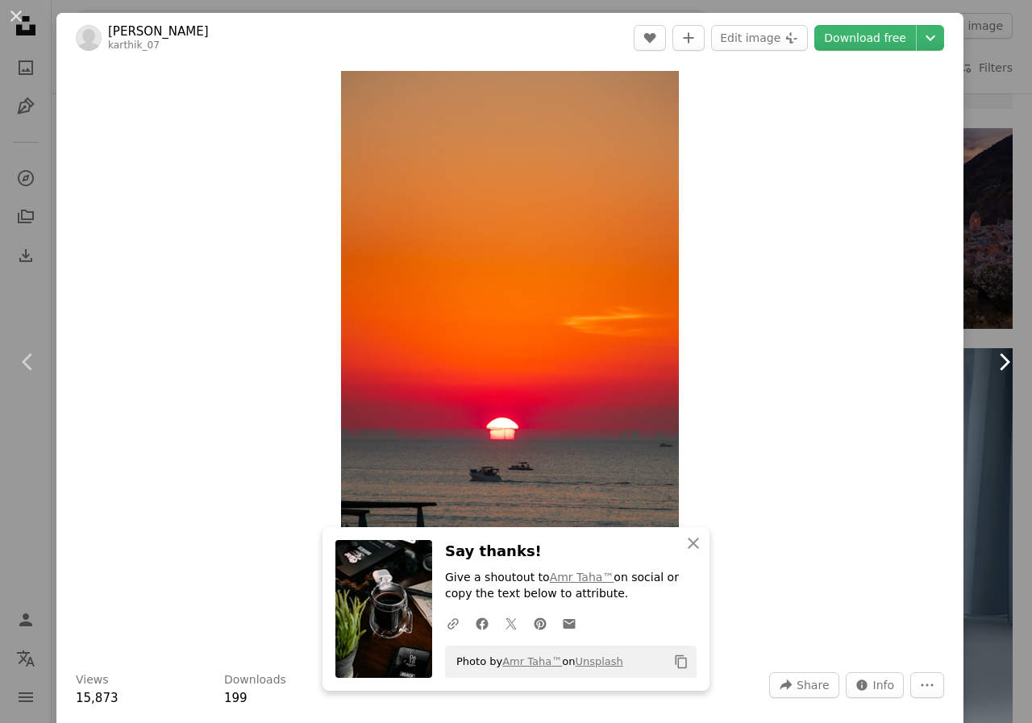
click at [991, 359] on icon "Chevron right" at bounding box center [1004, 362] width 26 height 26
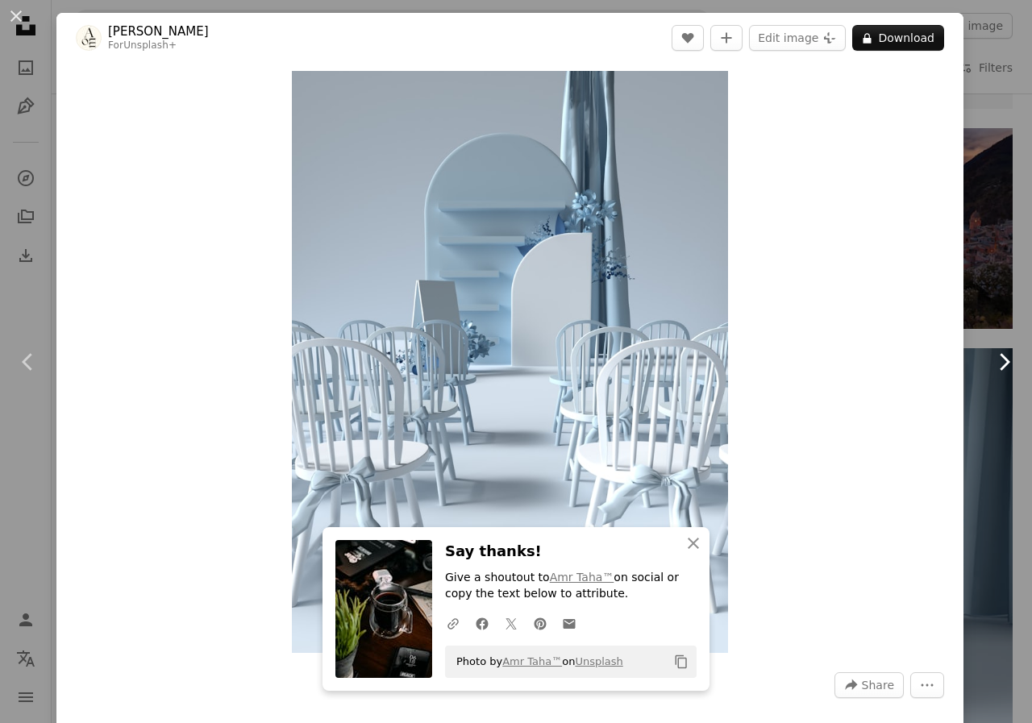
click at [994, 361] on icon "Chevron right" at bounding box center [1004, 362] width 26 height 26
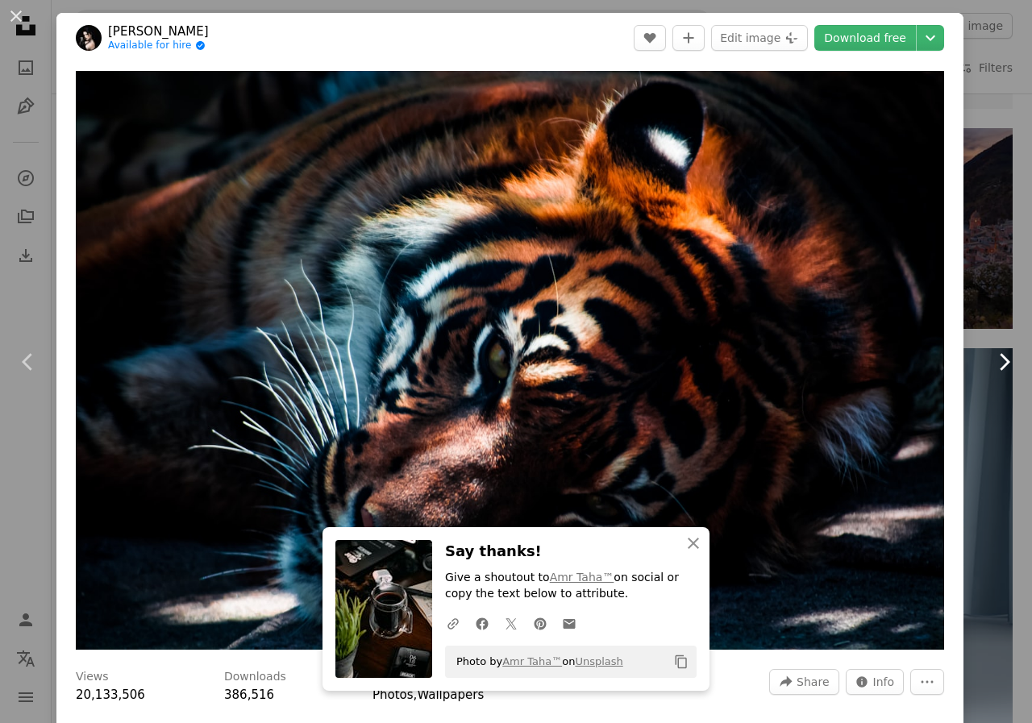
click at [1000, 360] on icon at bounding box center [1005, 361] width 10 height 17
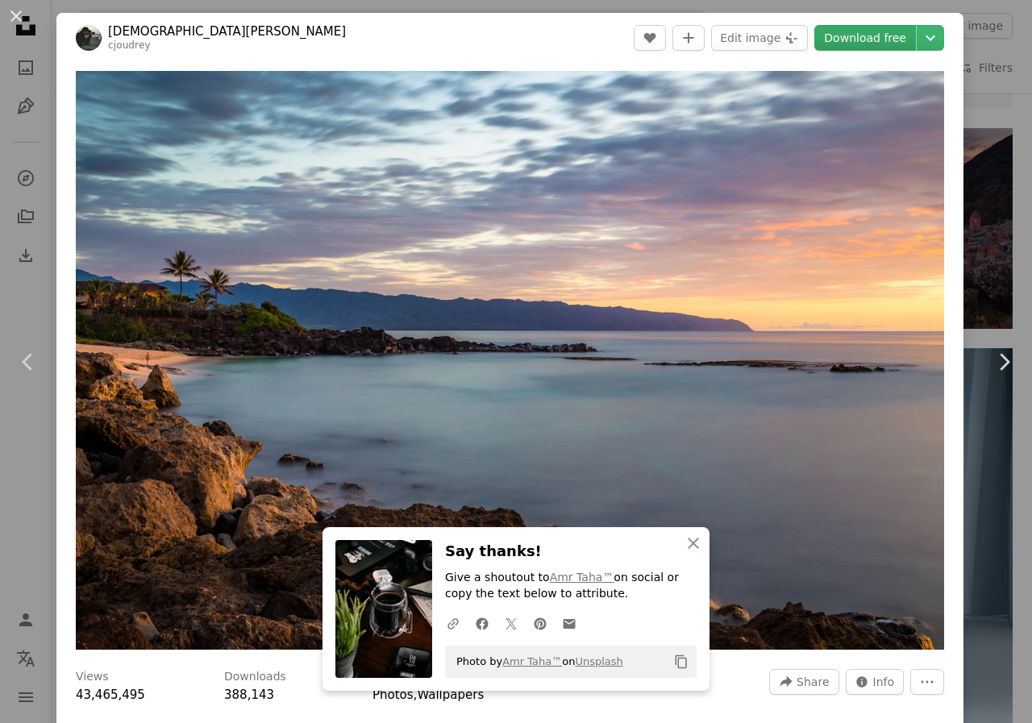
click at [877, 41] on link "Download free" at bounding box center [865, 38] width 102 height 26
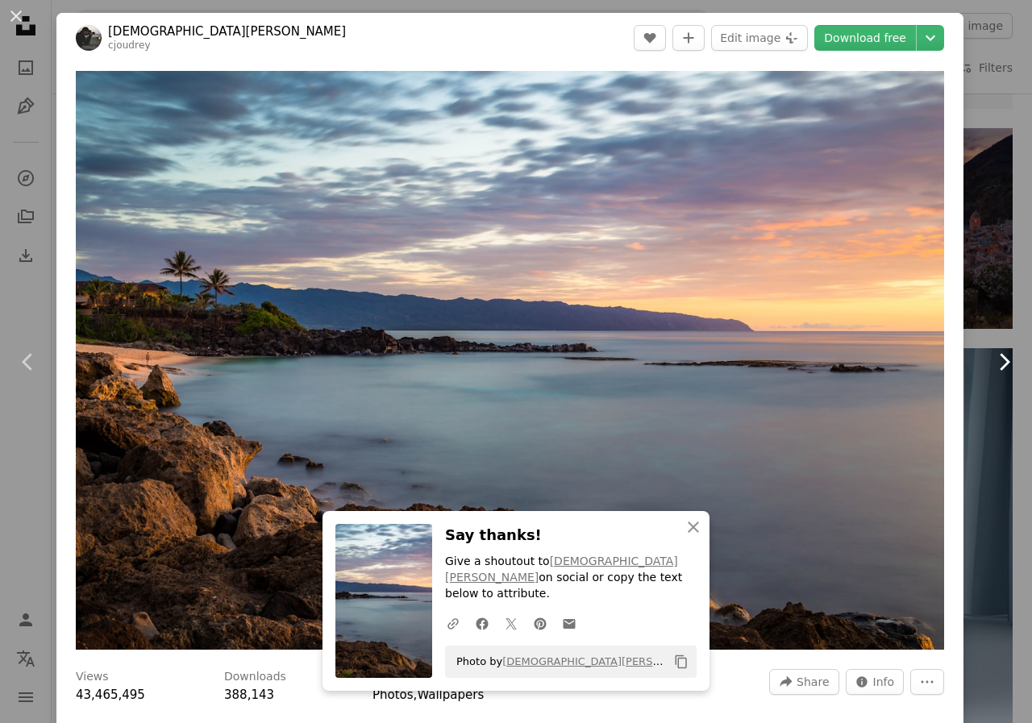
click at [1000, 364] on icon at bounding box center [1005, 361] width 10 height 17
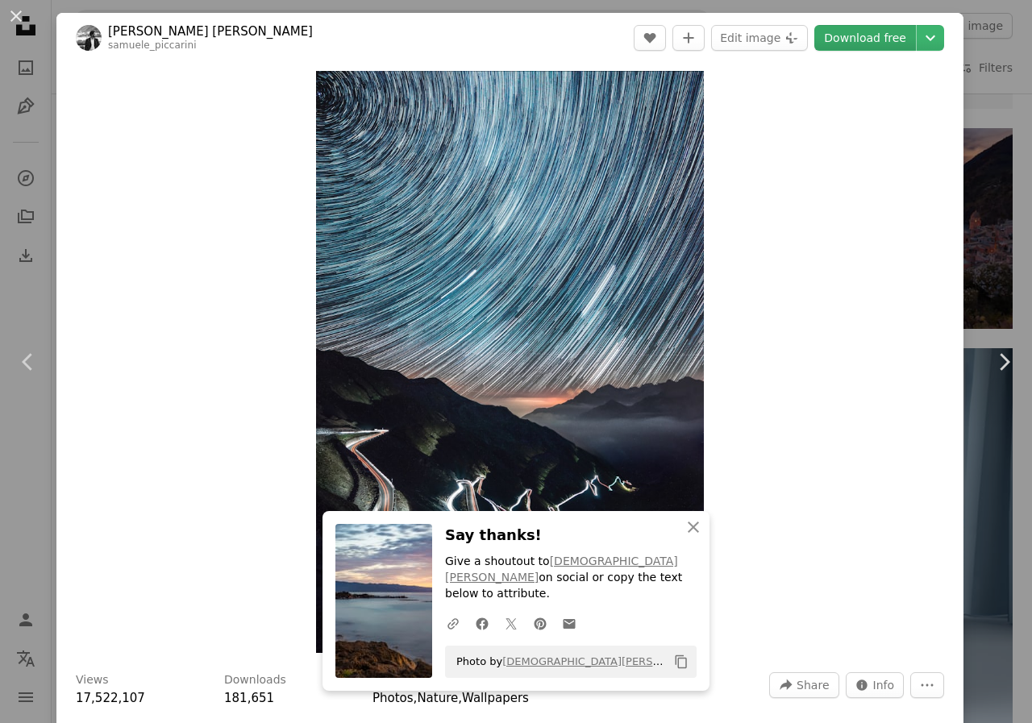
click at [872, 36] on link "Download free" at bounding box center [865, 38] width 102 height 26
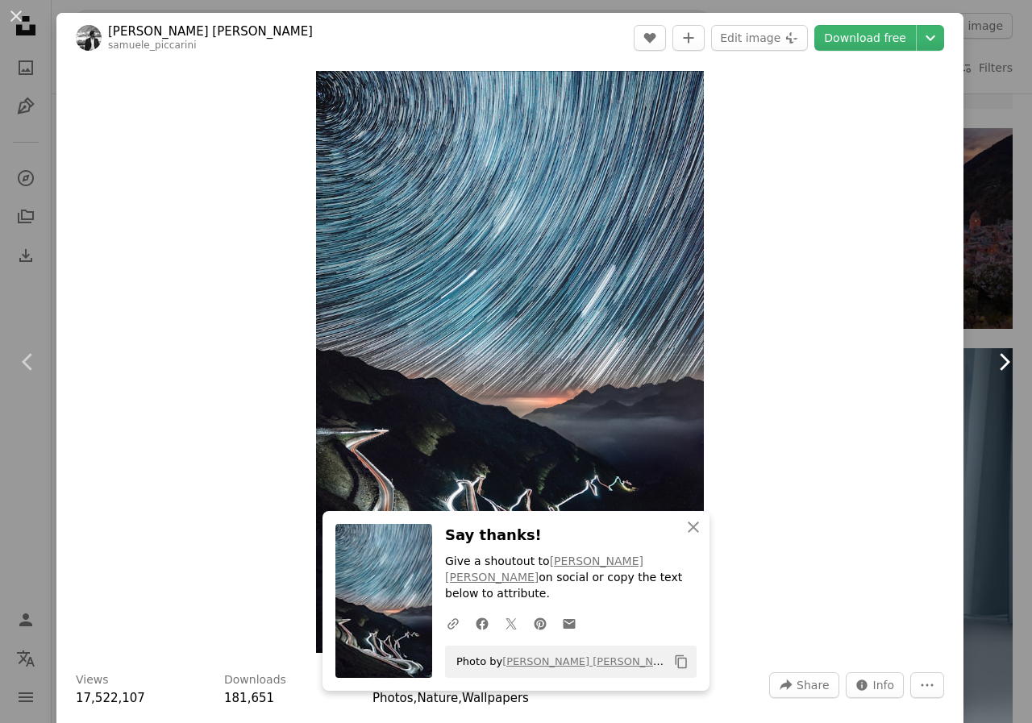
click at [993, 361] on icon "Chevron right" at bounding box center [1004, 362] width 26 height 26
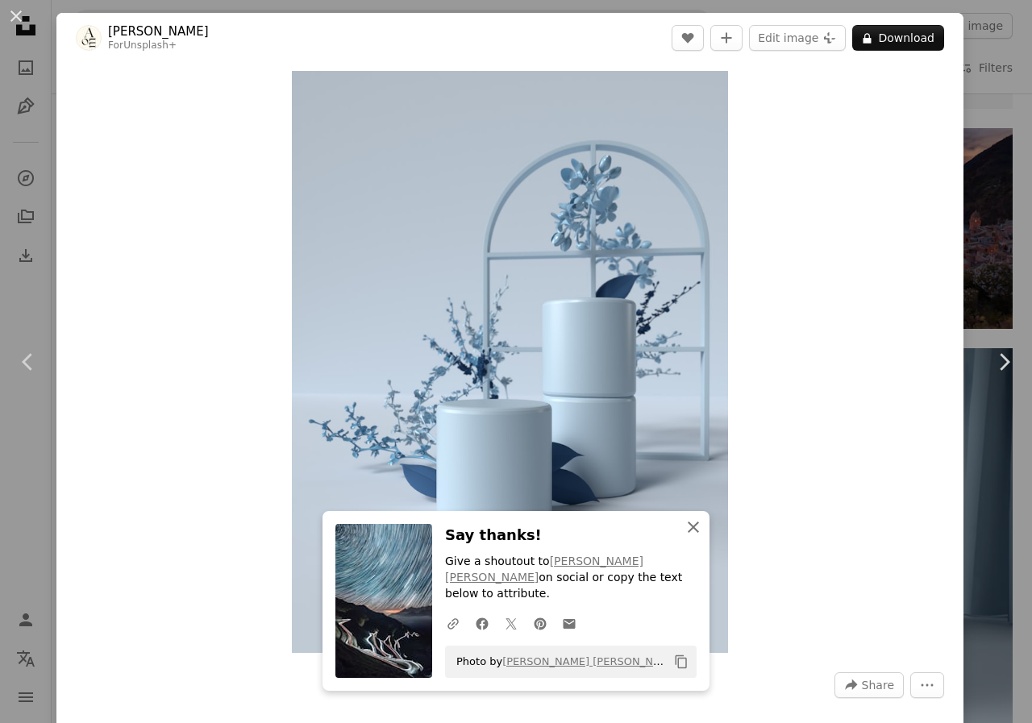
click at [687, 537] on icon "An X shape" at bounding box center [693, 526] width 19 height 19
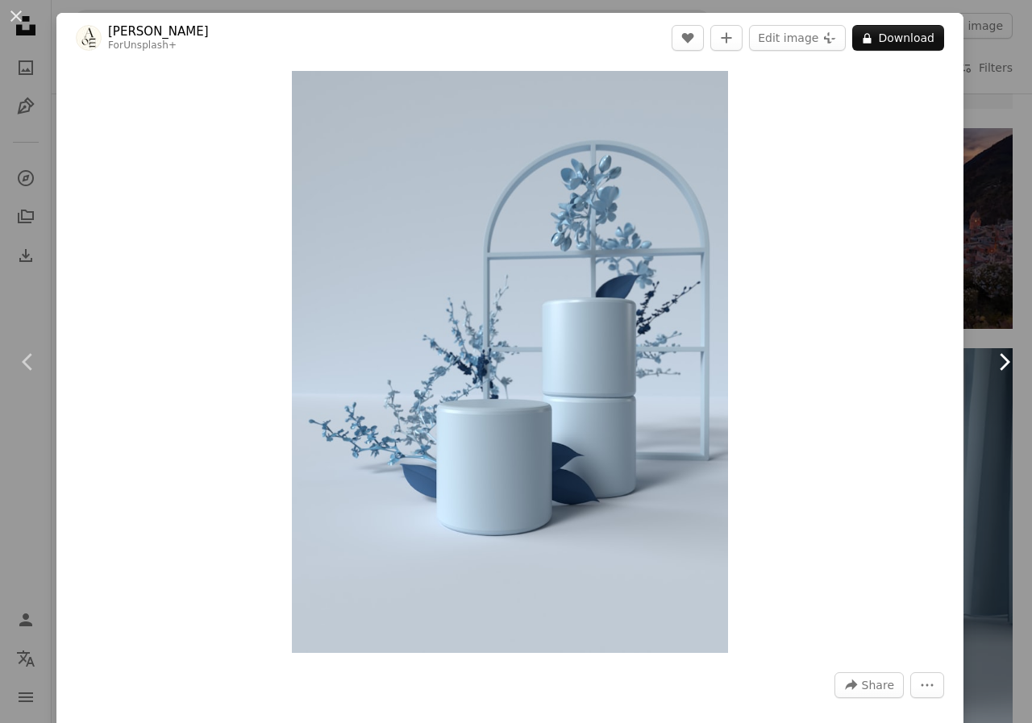
click at [998, 357] on icon "Chevron right" at bounding box center [1004, 362] width 26 height 26
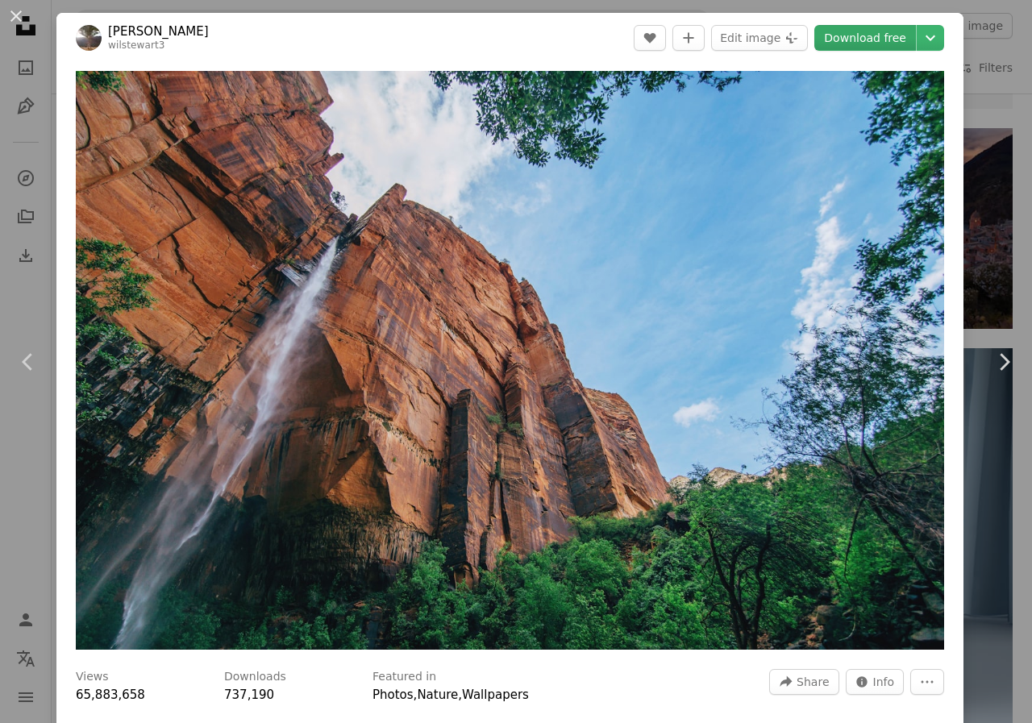
click at [860, 40] on link "Download free" at bounding box center [865, 38] width 102 height 26
